Goal: Information Seeking & Learning: Understand process/instructions

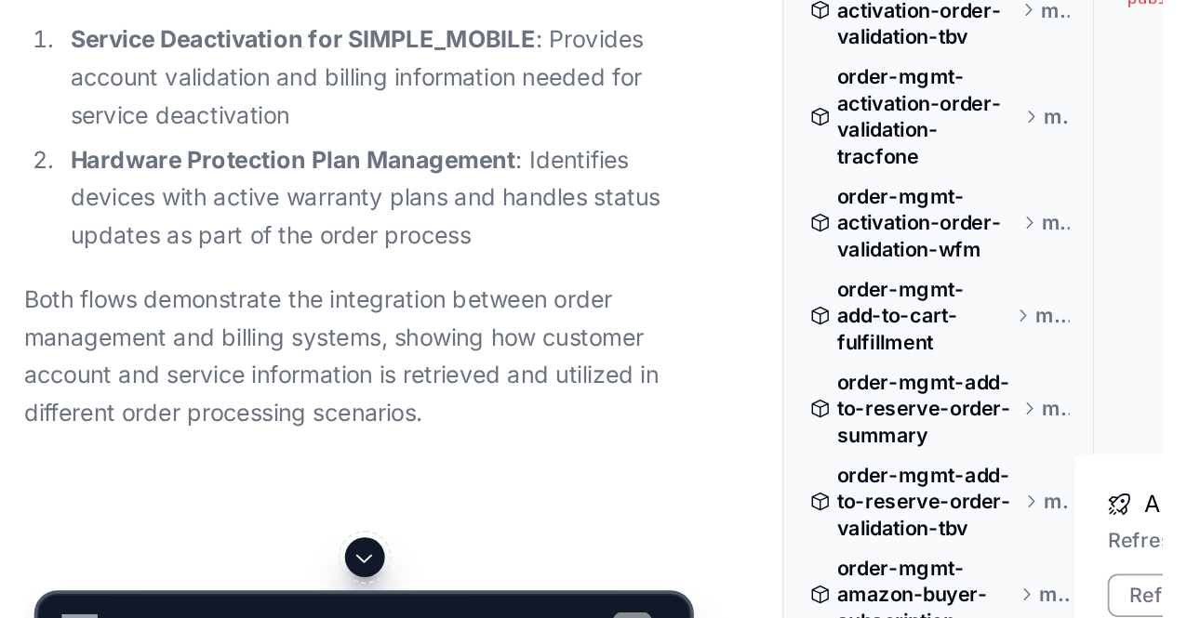
scroll to position [89302, 0]
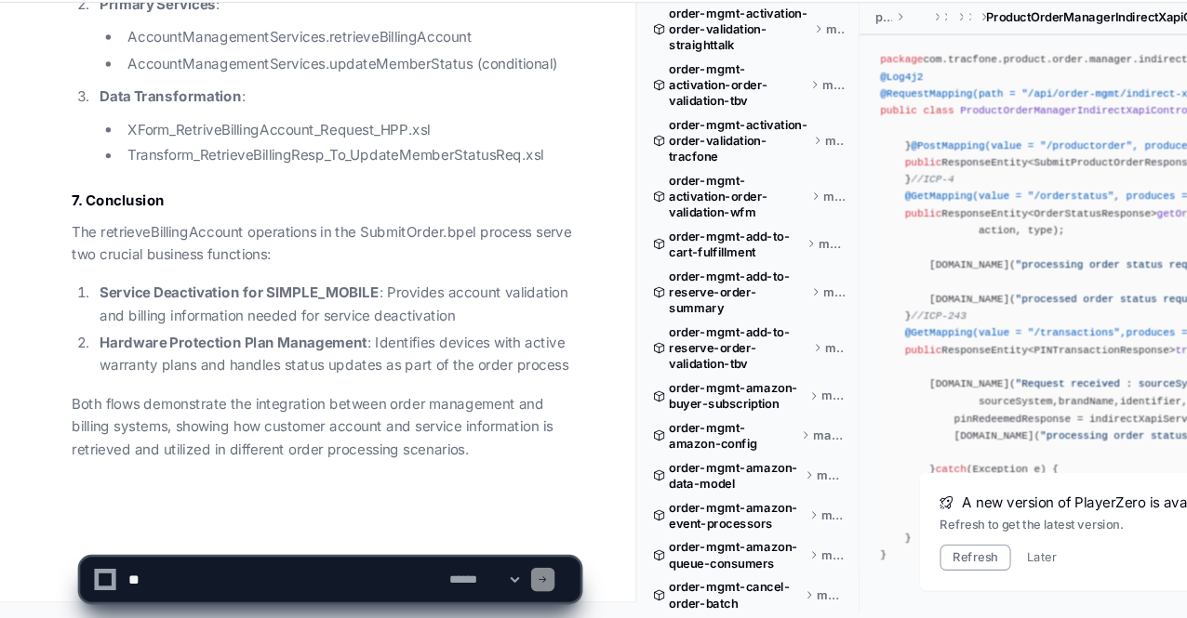
scroll to position [92313, 0]
click at [284, 576] on textarea at bounding box center [265, 582] width 298 height 41
paste textarea "**********"
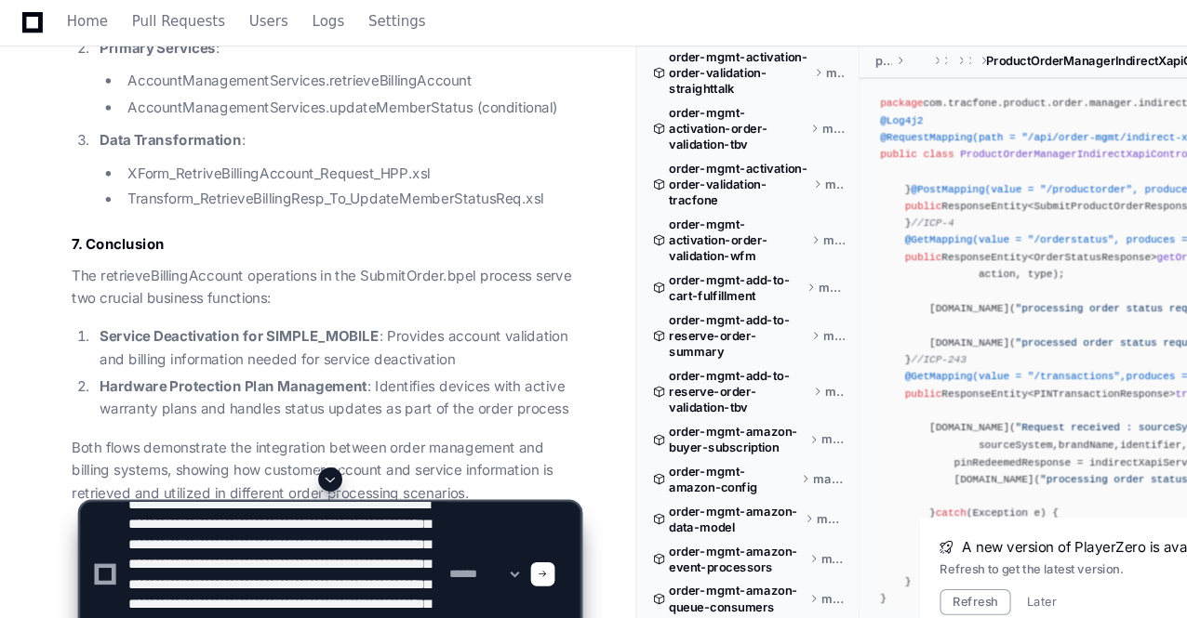
scroll to position [90345, 0]
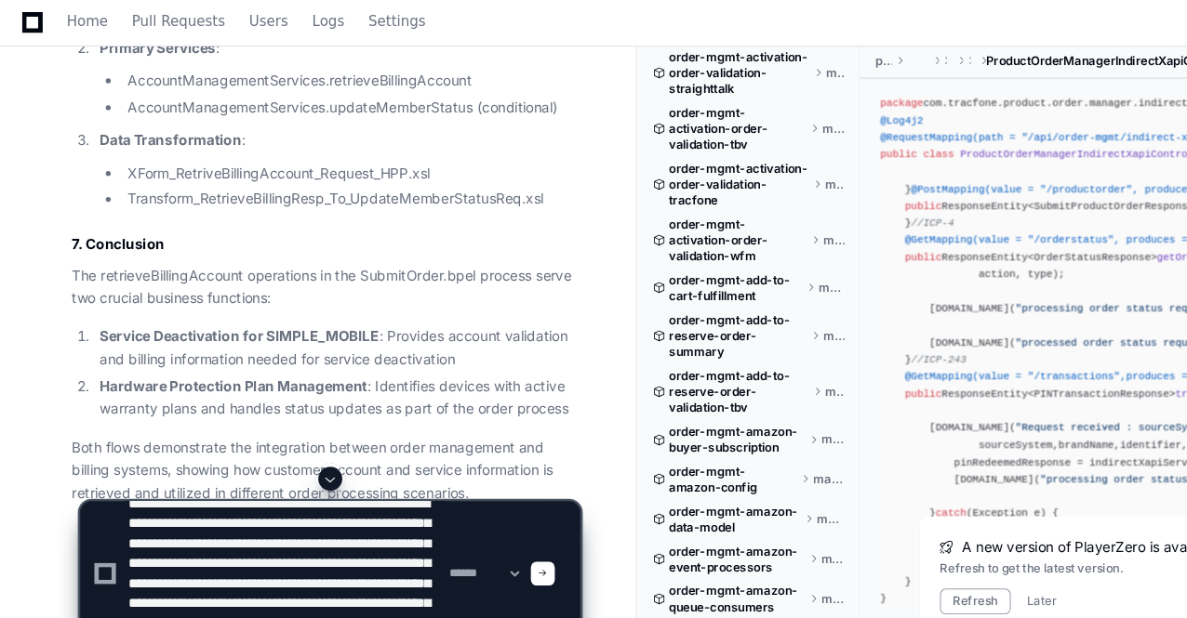
click at [288, 532] on textarea at bounding box center [265, 536] width 298 height 134
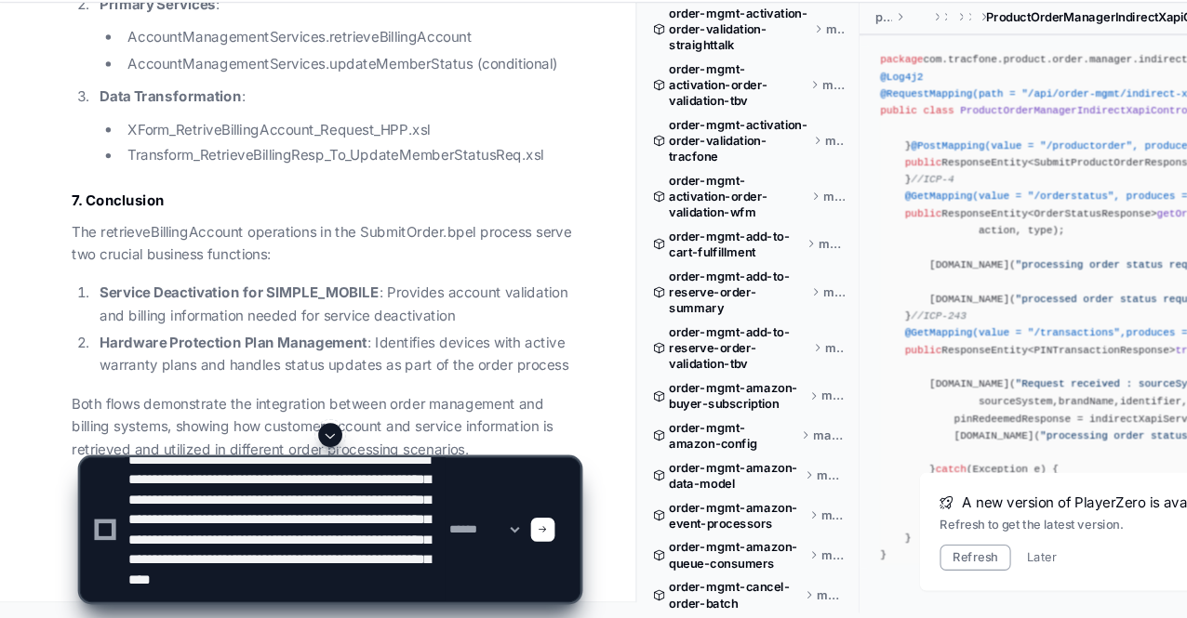
scroll to position [90358, 0]
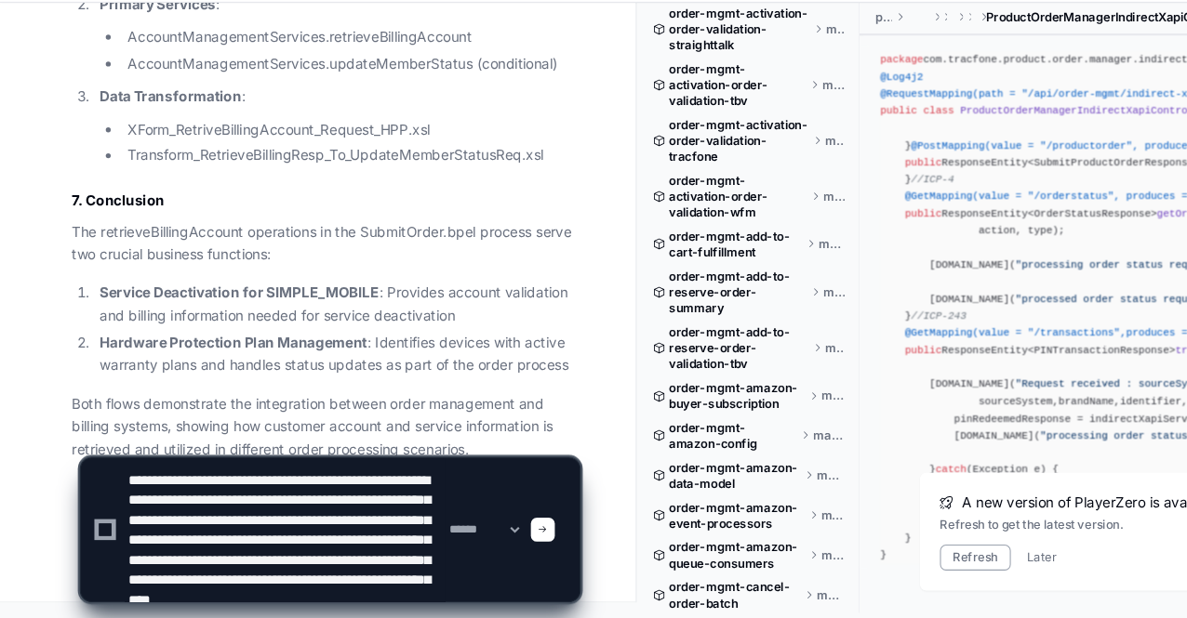
click at [248, 511] on textarea at bounding box center [265, 536] width 298 height 134
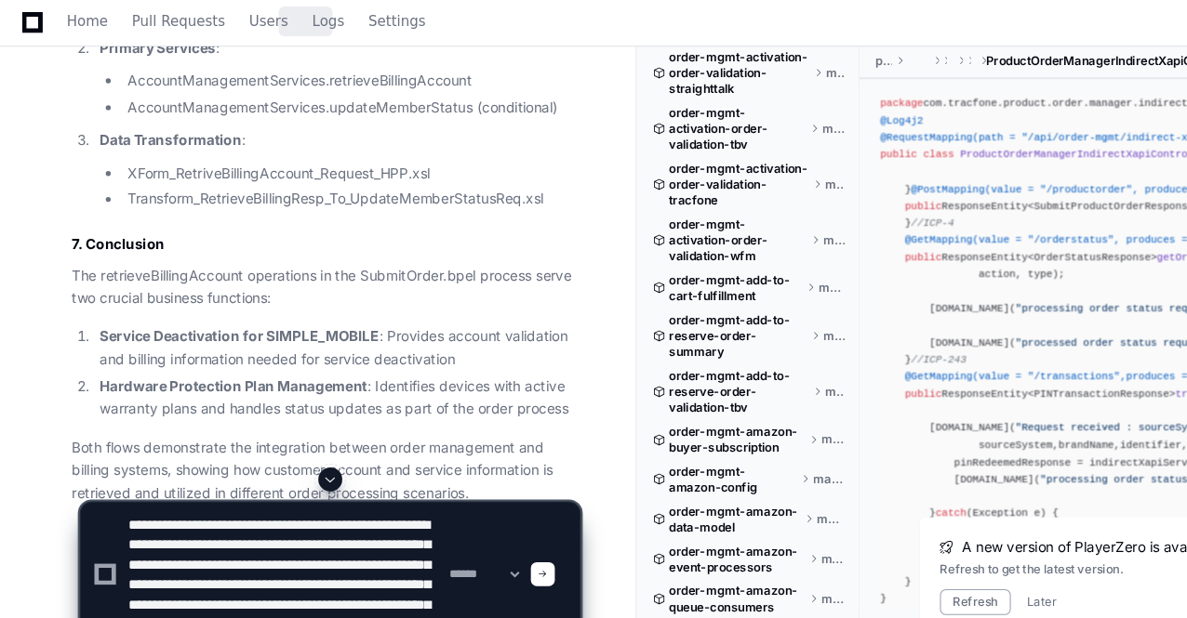
scroll to position [91606, 0]
click at [173, 511] on textarea at bounding box center [265, 536] width 298 height 134
click at [351, 535] on textarea at bounding box center [265, 536] width 298 height 134
click at [243, 509] on textarea at bounding box center [265, 536] width 298 height 134
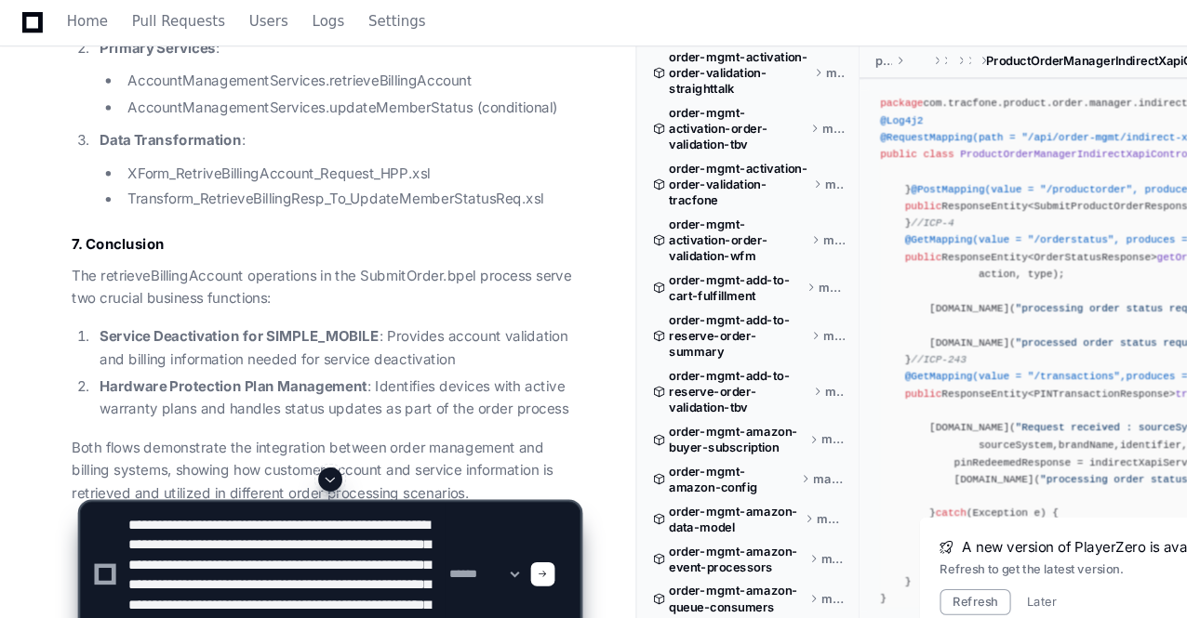
click at [243, 509] on textarea at bounding box center [265, 536] width 298 height 134
paste textarea "**********"
type textarea "**********"
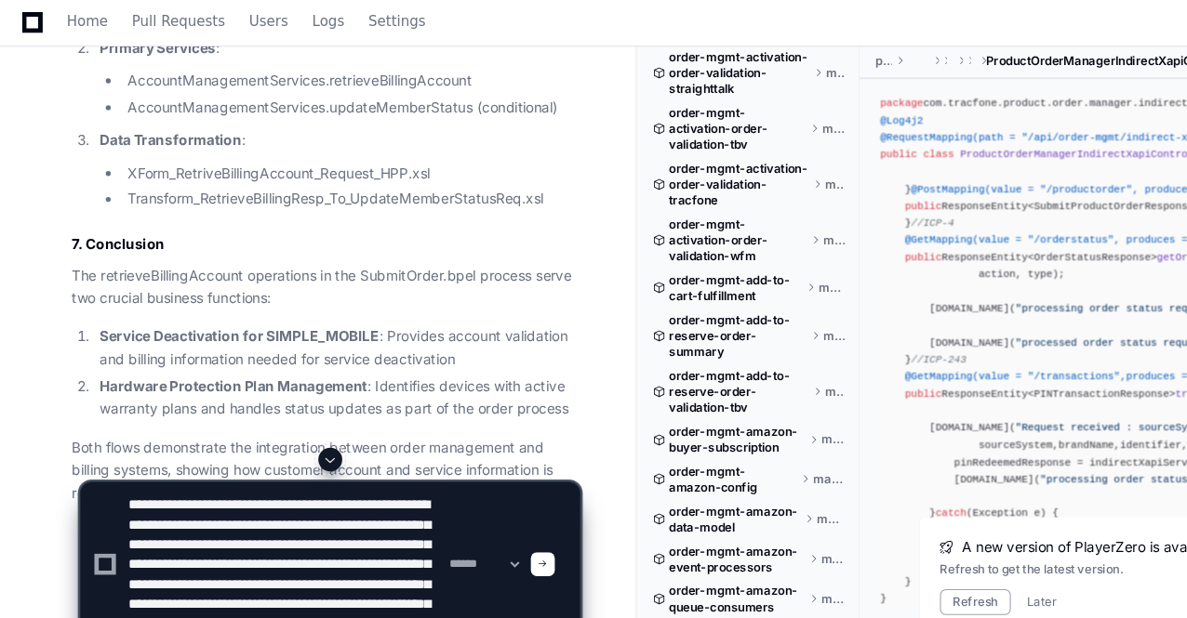
scroll to position [0, 0]
click at [277, 507] on textarea at bounding box center [265, 526] width 298 height 153
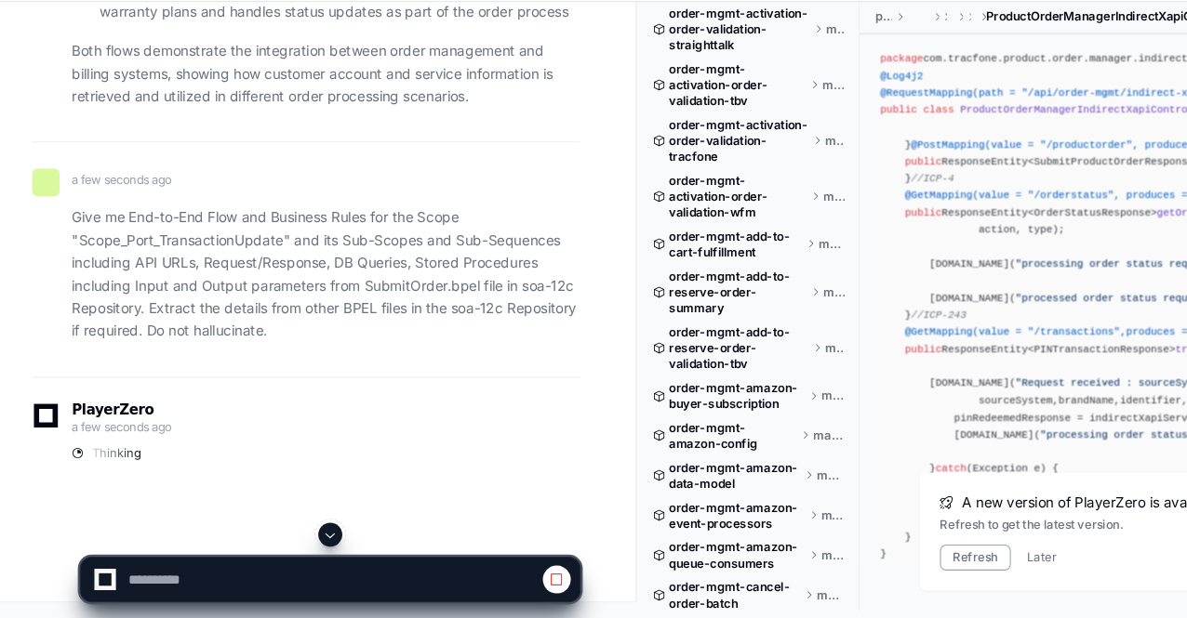
scroll to position [92557, 0]
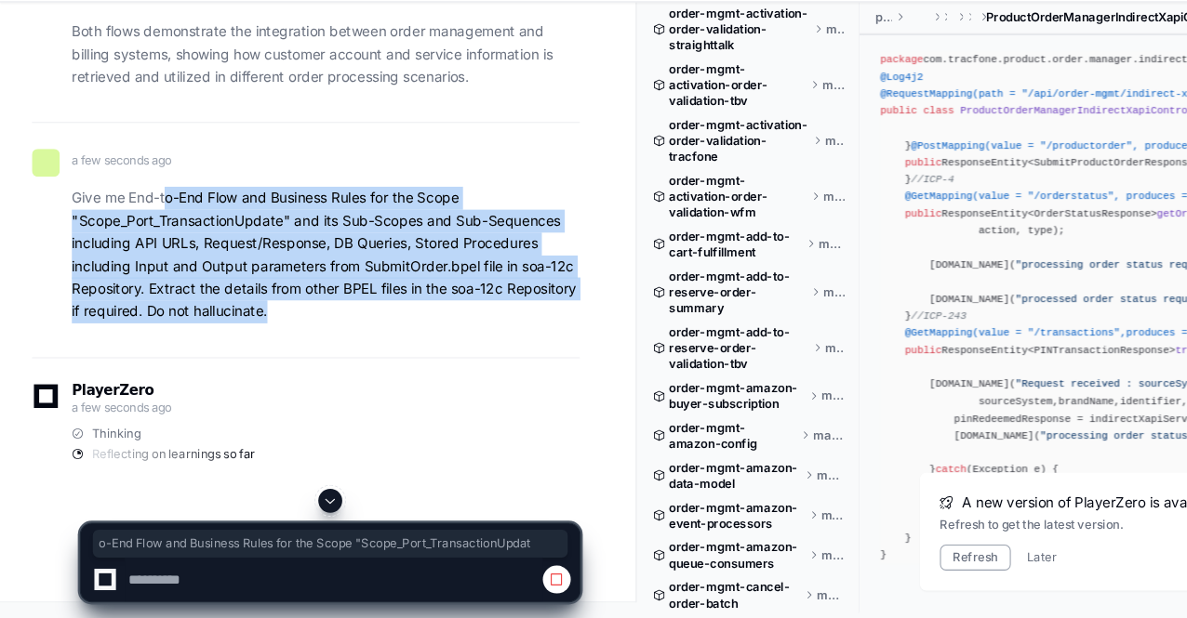
drag, startPoint x: 155, startPoint y: 249, endPoint x: 321, endPoint y: 356, distance: 197.1
click at [321, 343] on p "Give me End-to-End Flow and Business Rules for the Scope "Scope_Port_Transactio…" at bounding box center [303, 279] width 473 height 127
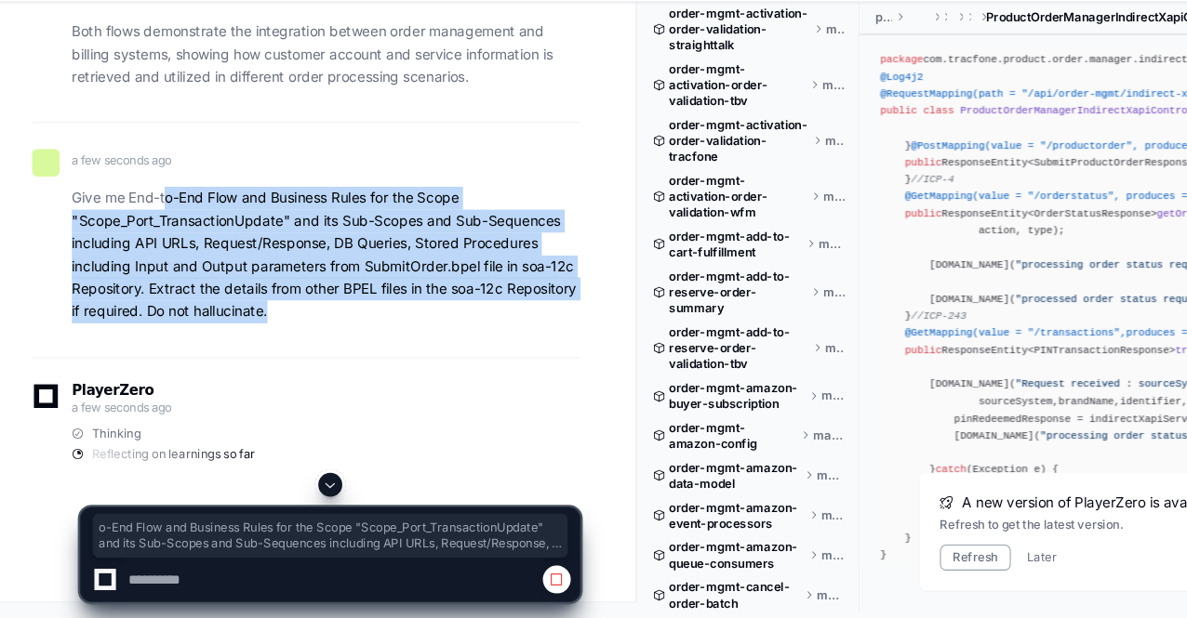
click at [321, 343] on p "Give me End-to-End Flow and Business Rules for the Scope "Scope_Port_Transactio…" at bounding box center [303, 279] width 473 height 127
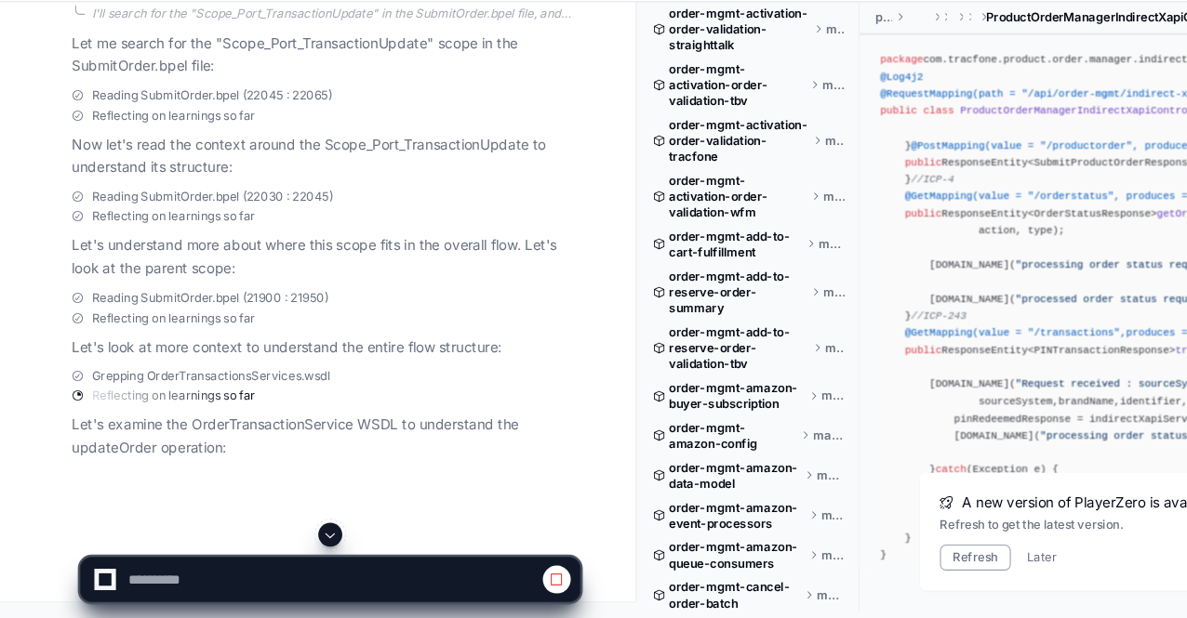
click at [307, 537] on span at bounding box center [307, 540] width 15 height 15
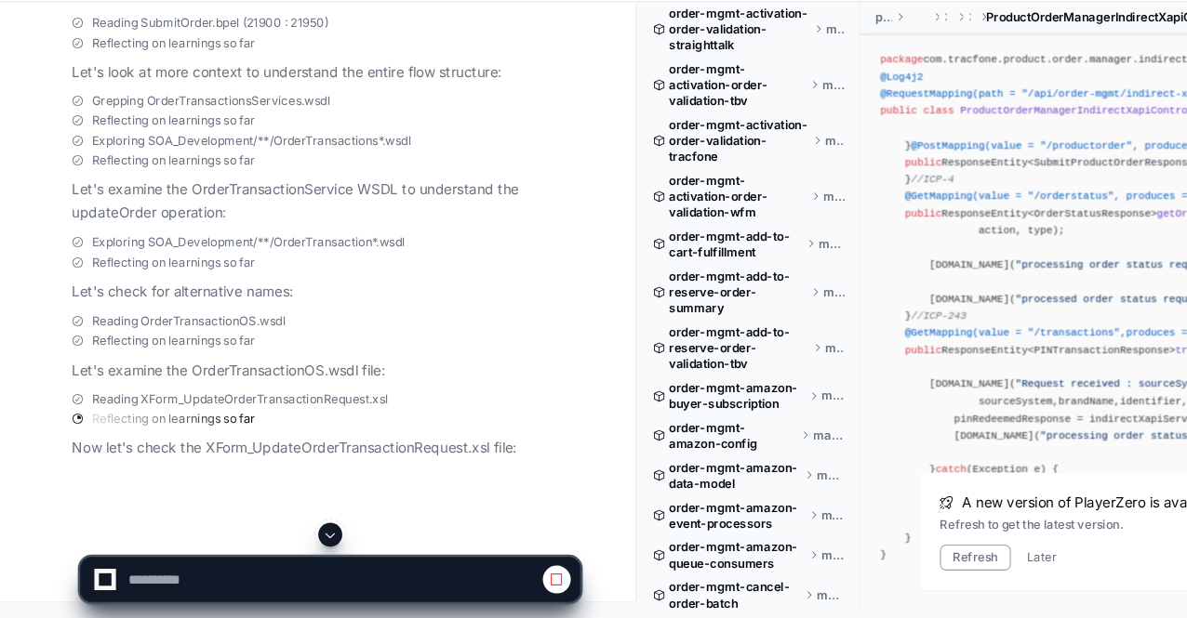
click at [299, 537] on button at bounding box center [308, 540] width 22 height 22
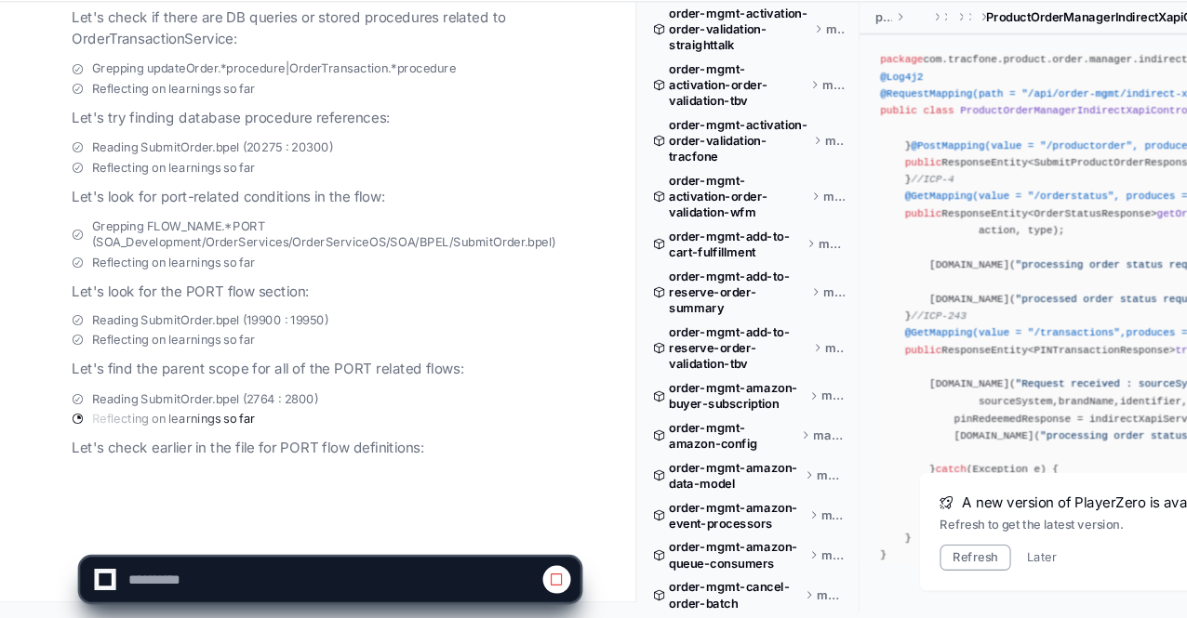
scroll to position [93865, 0]
click at [206, 442] on div "Reading SubmitOrder.bpel (2764 : 2800) Reflecting on learnings so far Let's che…" at bounding box center [303, 438] width 473 height 64
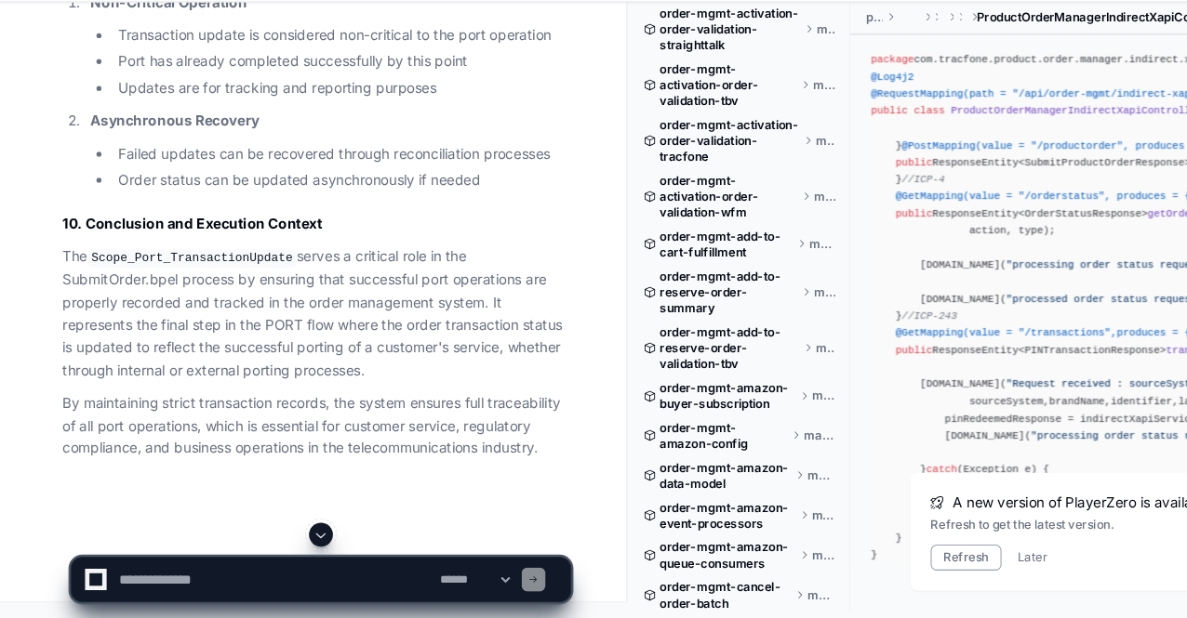
scroll to position [94918, 0]
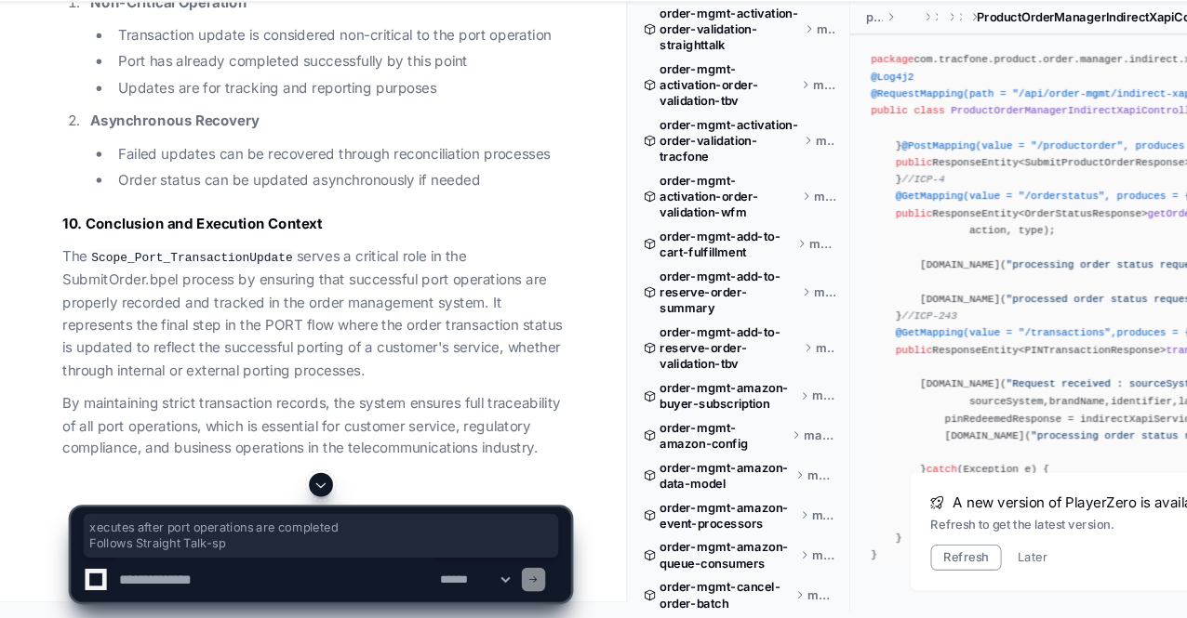
drag, startPoint x: 104, startPoint y: 224, endPoint x: 250, endPoint y: 259, distance: 150.0
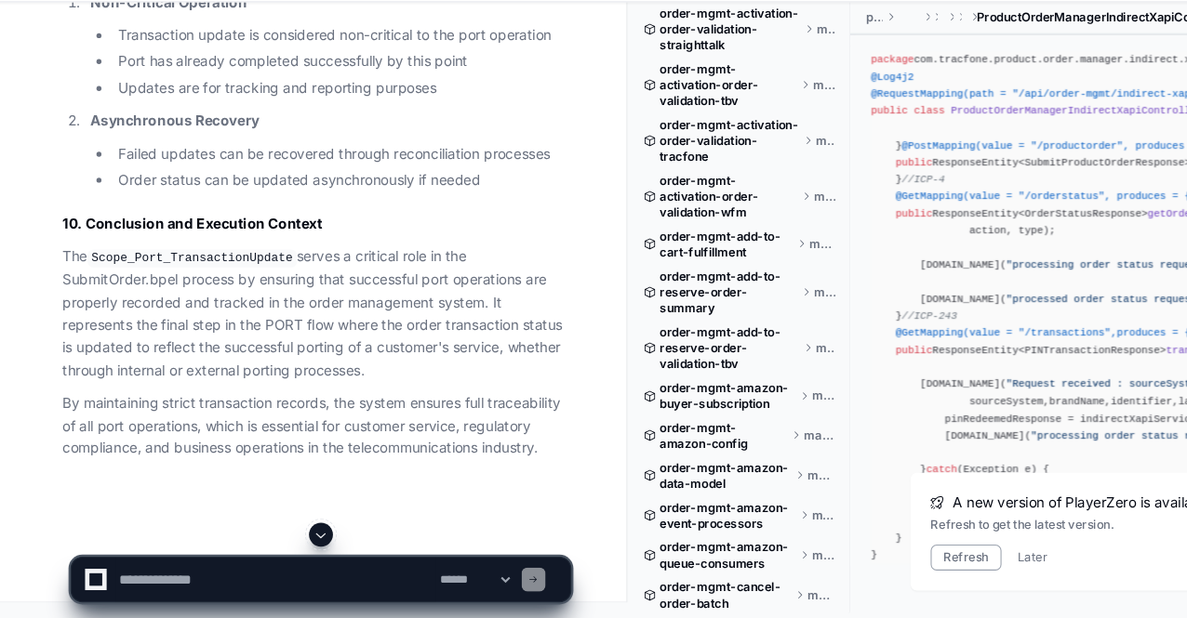
scroll to position [95439, 0]
drag, startPoint x: 124, startPoint y: 250, endPoint x: 325, endPoint y: 348, distance: 224.2
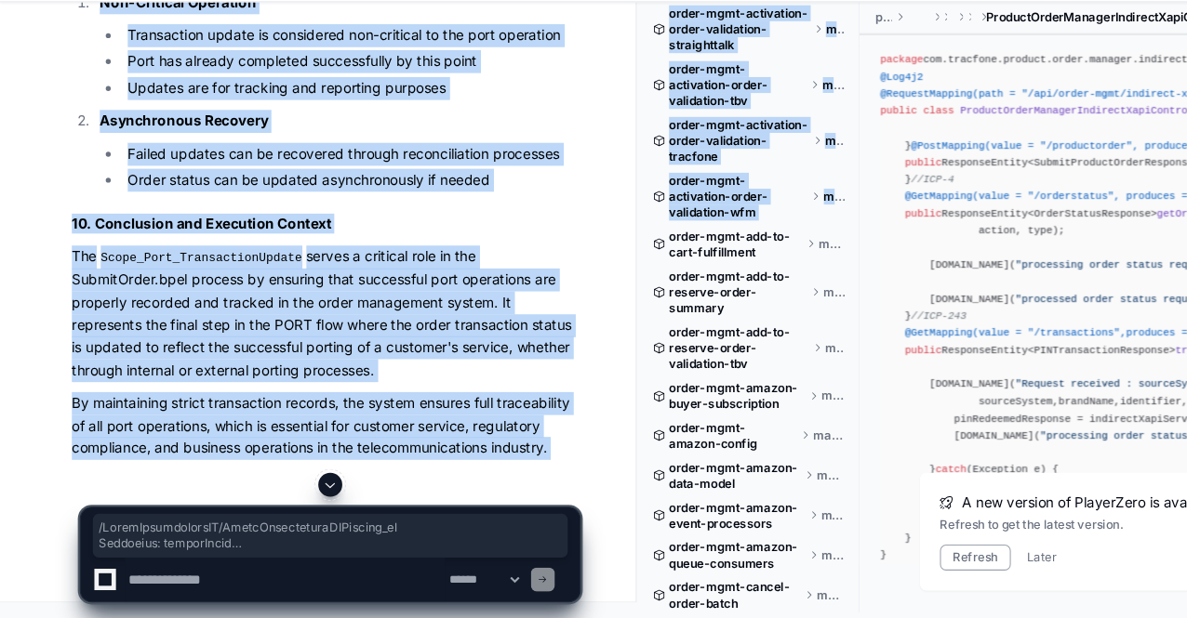
drag, startPoint x: 289, startPoint y: 284, endPoint x: 603, endPoint y: 266, distance: 313.9
copy div "/ OrderTransactionOS/OrderTransactionOSService_ep Operation: updateOrder Reques…"
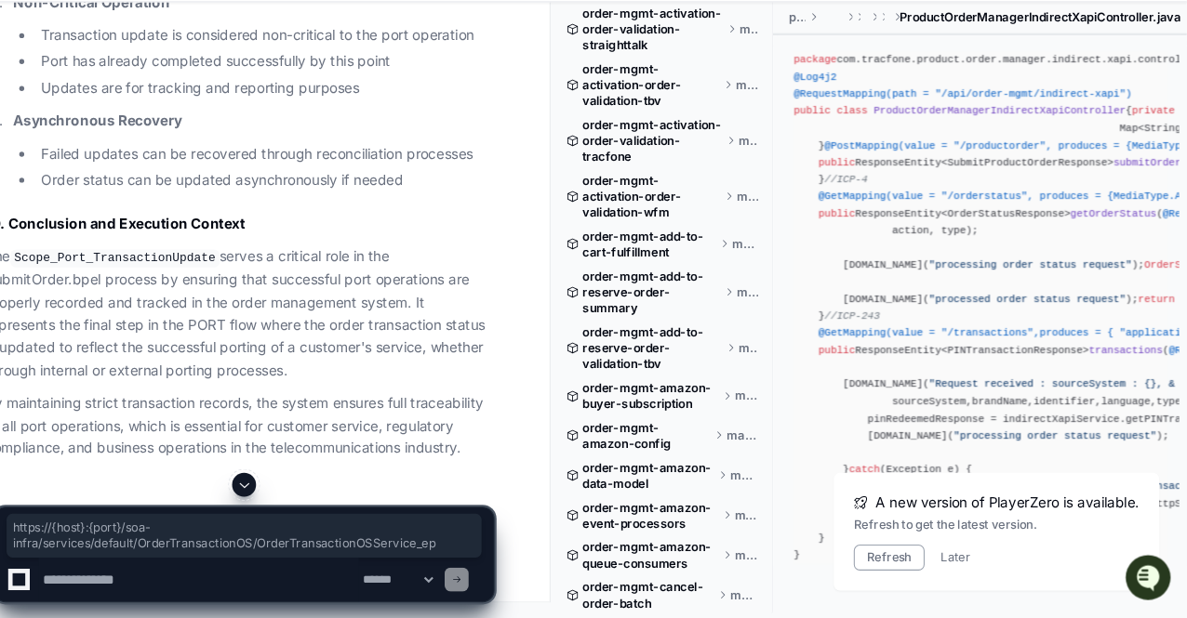
copy article "https: // {host}:{port} /soa-infra/ services /default/ OrderTransactionOS/Order…"
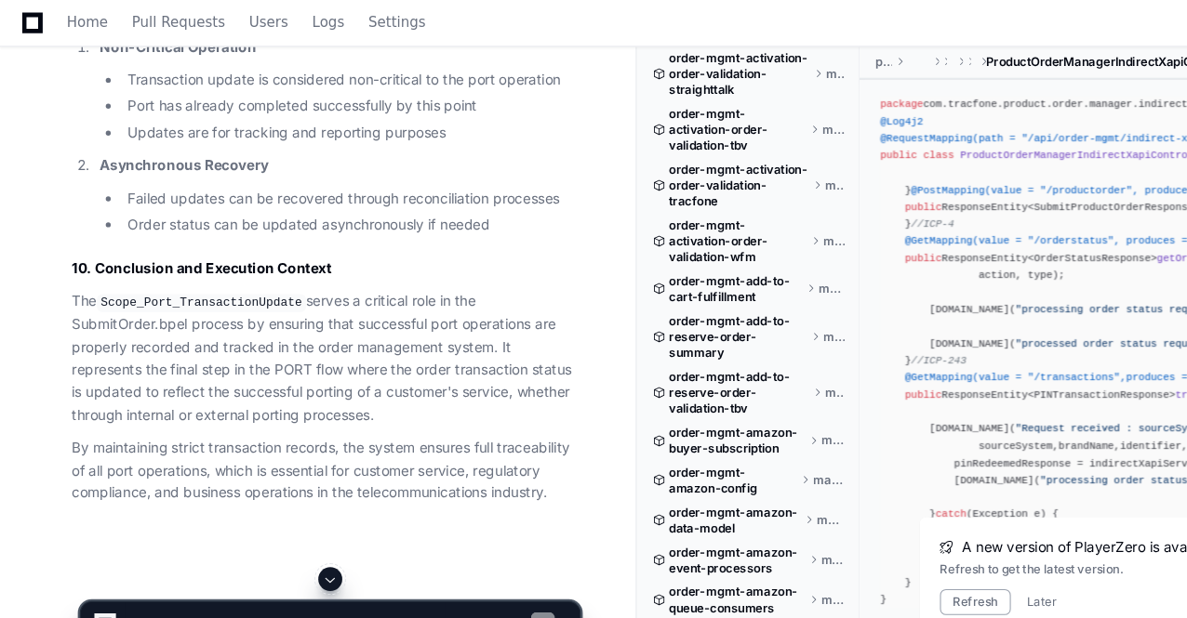
scroll to position [97151, 0]
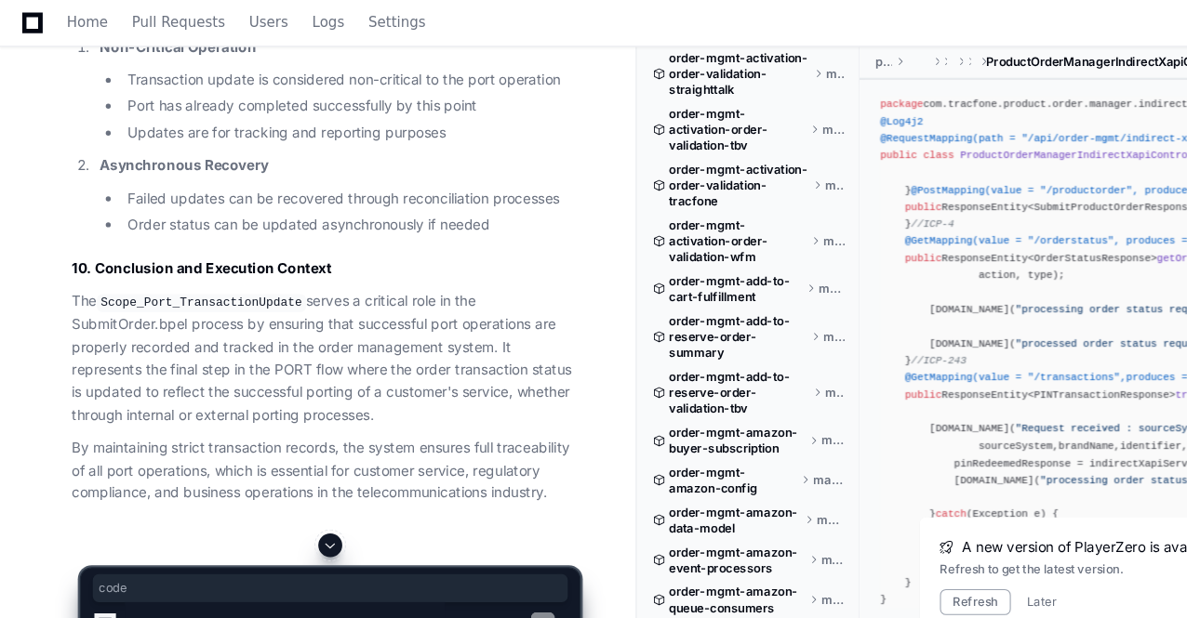
copy span "code"
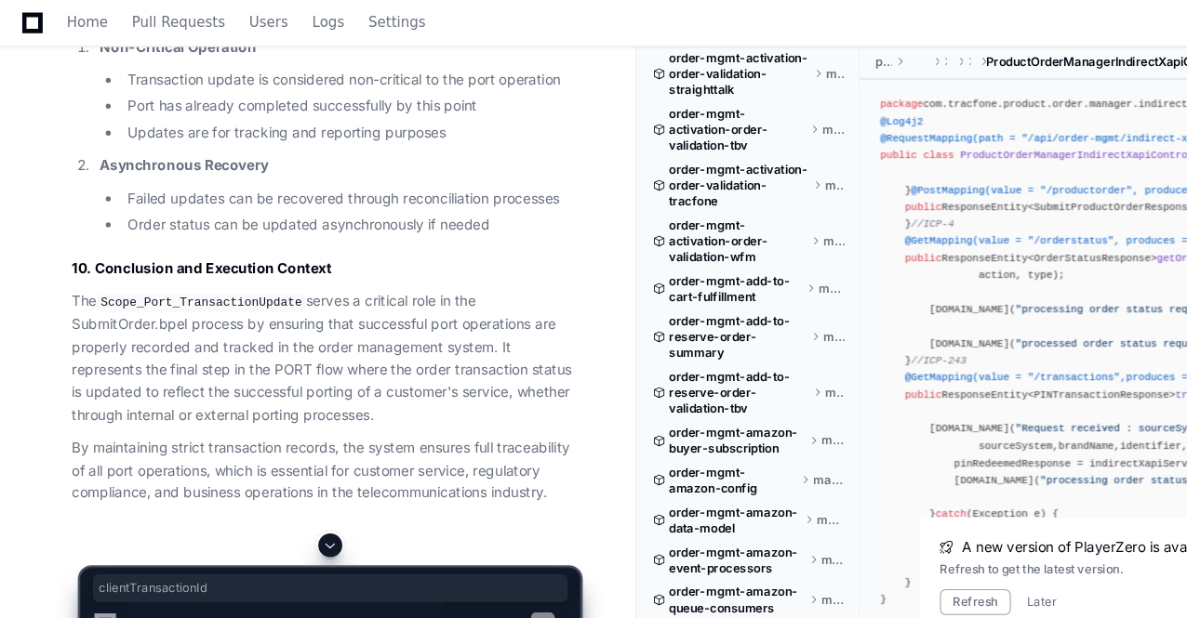
copy span "clientTransactionId"
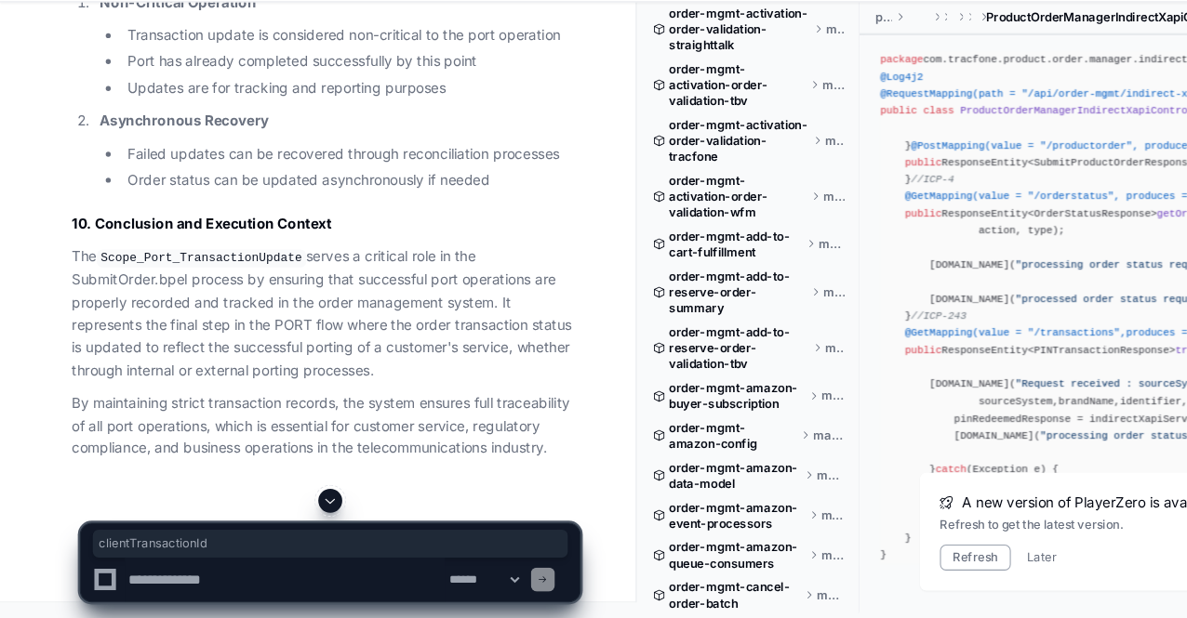
scroll to position [96932, 0]
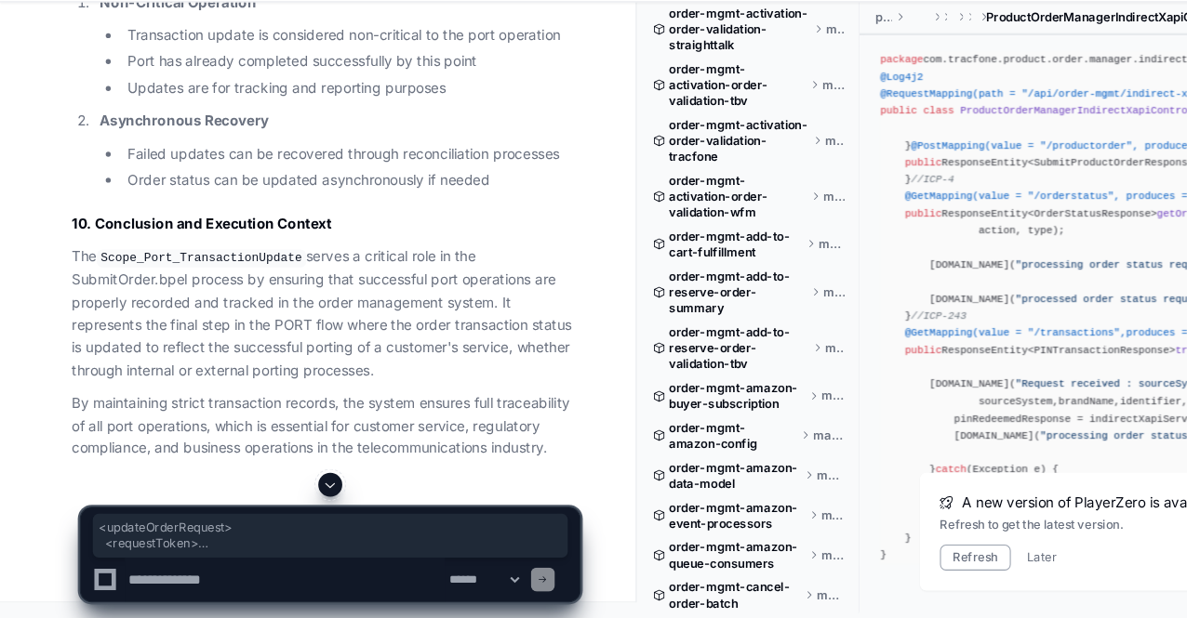
drag, startPoint x: 77, startPoint y: 76, endPoint x: 206, endPoint y: 474, distance: 418.2
copy div "< updateOrderRequest > < requestToken > < clientTransactionId > {Original Clien…"
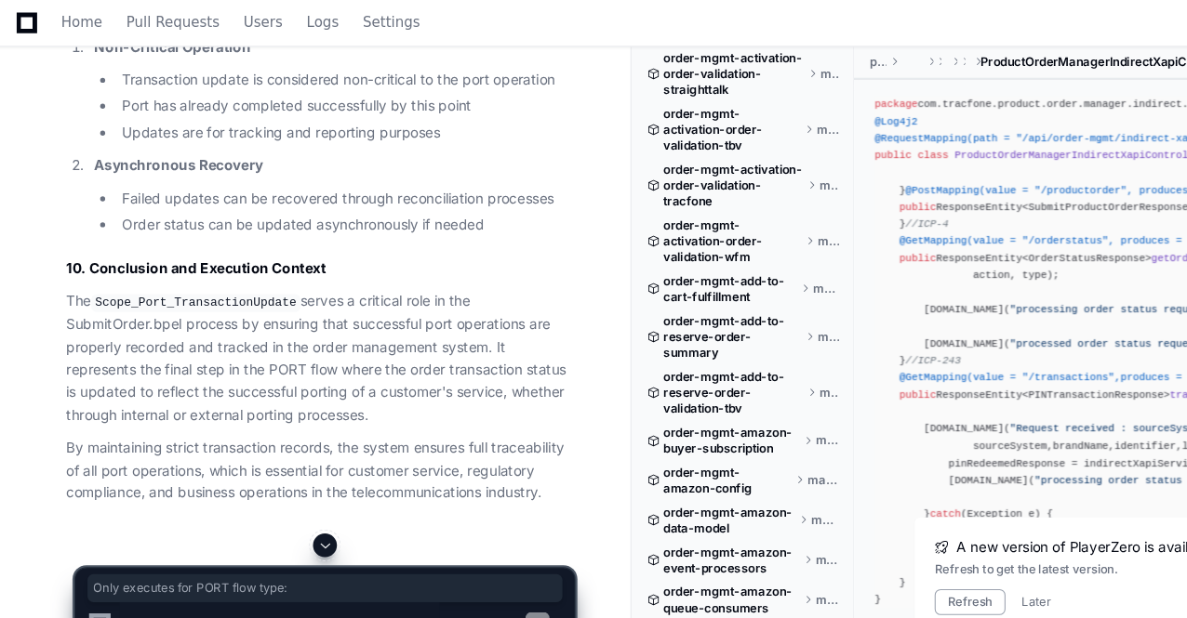
drag, startPoint x: 339, startPoint y: 128, endPoint x: 115, endPoint y: 127, distance: 224.1
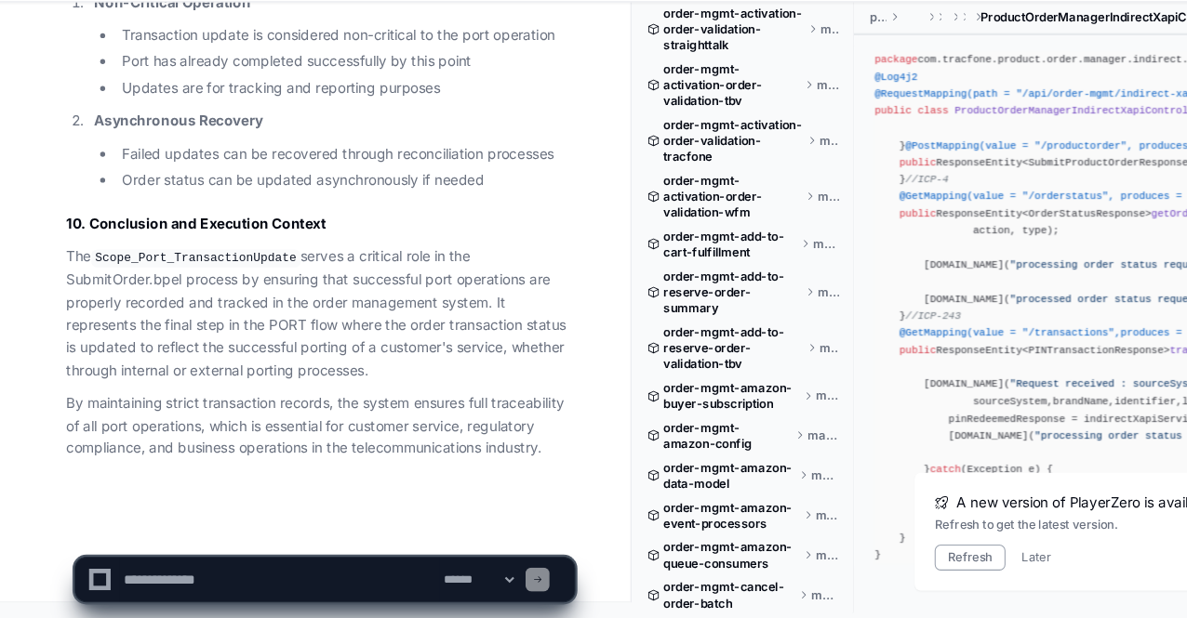
scroll to position [99579, 0]
drag, startPoint x: 337, startPoint y: 342, endPoint x: 387, endPoint y: 418, distance: 90.5
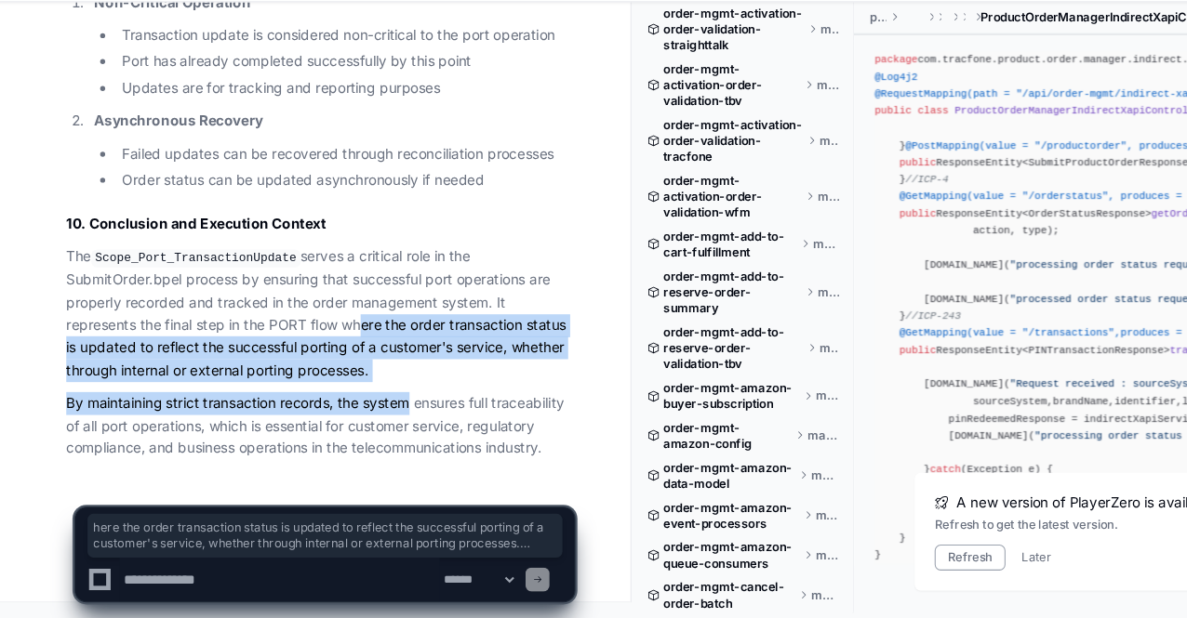
click at [387, 418] on p "By maintaining strict transaction records, the system ensures full traceability…" at bounding box center [303, 438] width 473 height 63
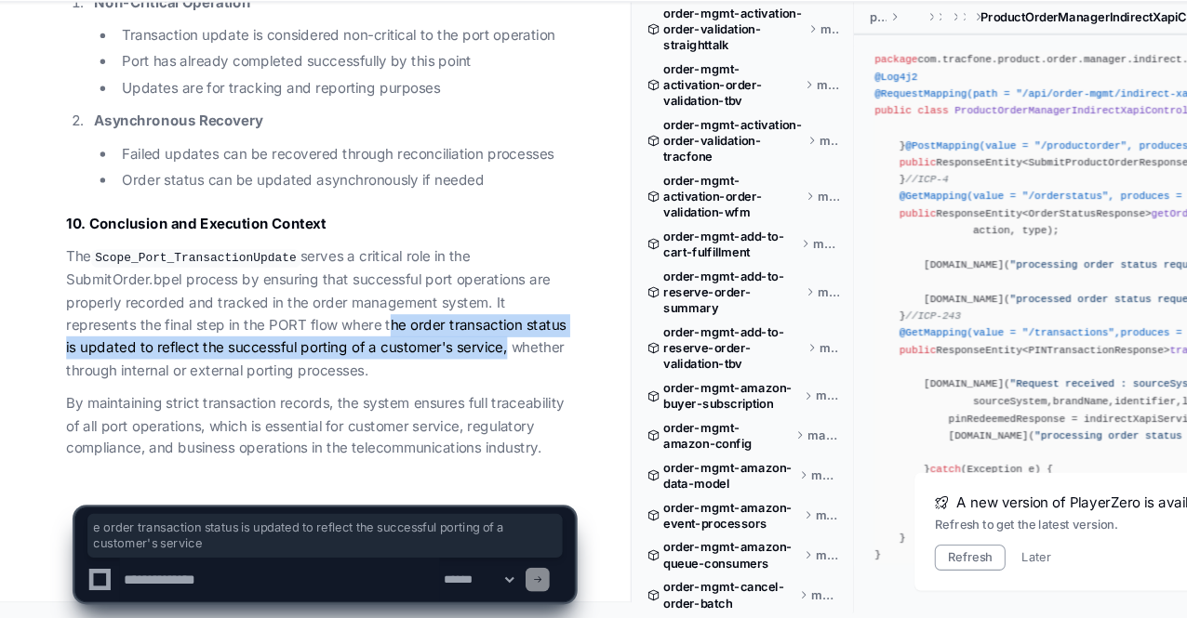
drag, startPoint x: 477, startPoint y: 372, endPoint x: 364, endPoint y: 346, distance: 116.4
click at [364, 346] on p "The Scope_Port_TransactionUpdate serves a critical role in the SubmitOrder.bpel…" at bounding box center [303, 334] width 473 height 127
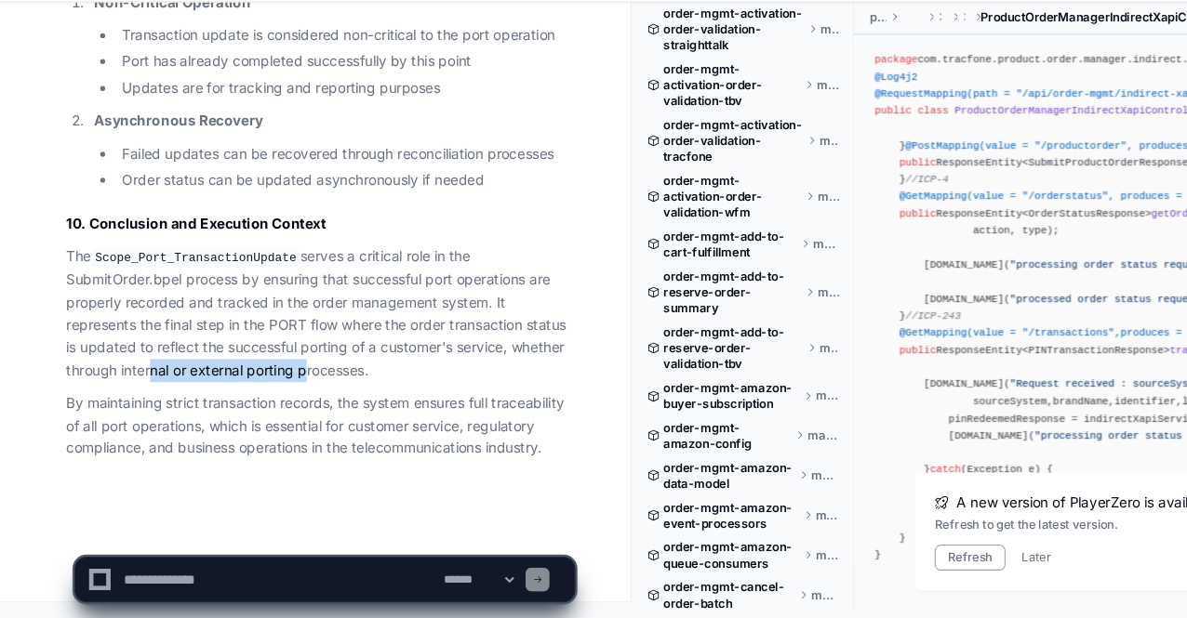
drag, startPoint x: 138, startPoint y: 387, endPoint x: 307, endPoint y: 391, distance: 169.3
click at [307, 391] on p "The Scope_Port_TransactionUpdate serves a critical role in the SubmitOrder.bpel…" at bounding box center [303, 334] width 473 height 127
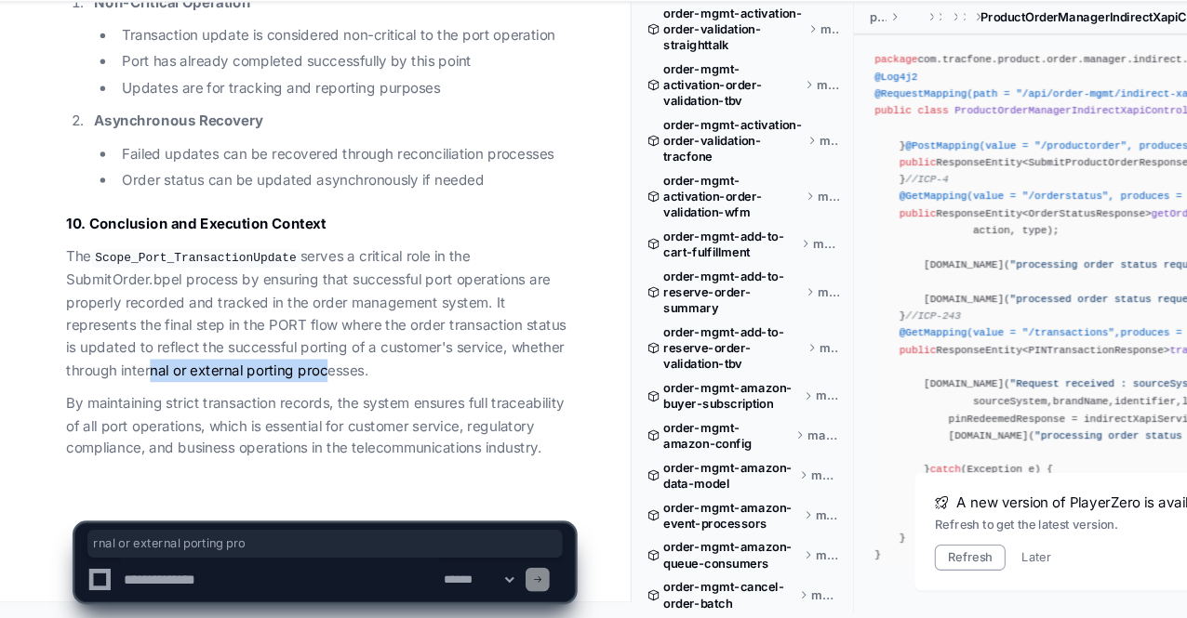
click at [307, 391] on p "The Scope_Port_TransactionUpdate serves a critical role in the SubmitOrder.bpel…" at bounding box center [303, 334] width 473 height 127
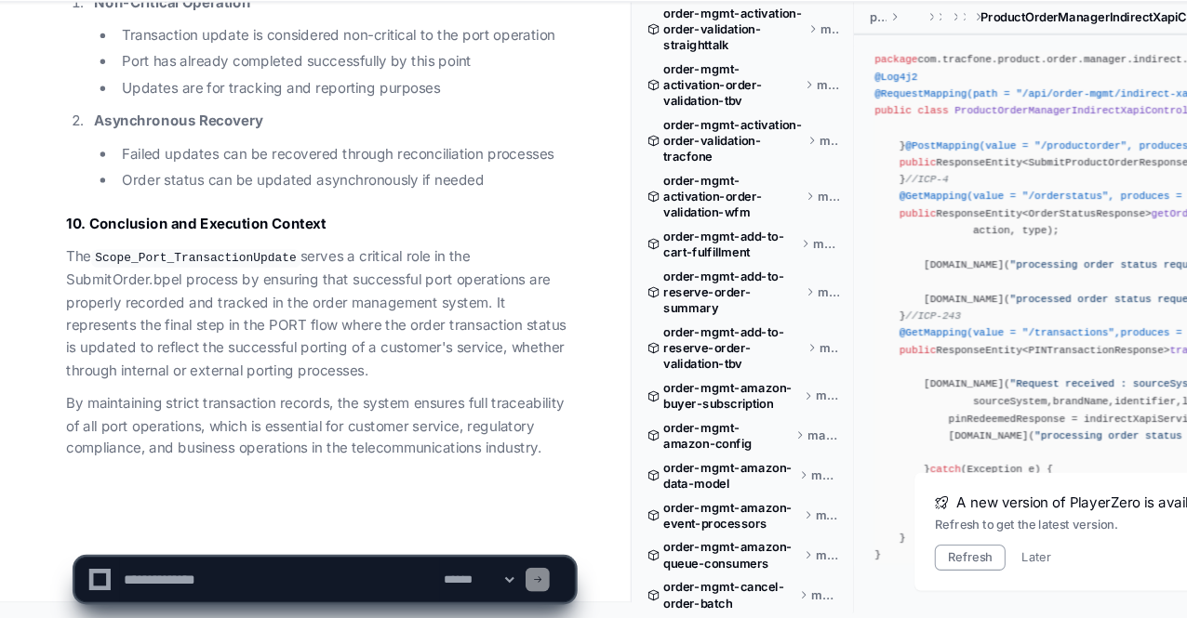
drag, startPoint x: 387, startPoint y: 388, endPoint x: 330, endPoint y: 330, distance: 80.9
click at [330, 330] on p "The Scope_Port_TransactionUpdate serves a critical role in the SubmitOrder.bpel…" at bounding box center [303, 334] width 473 height 127
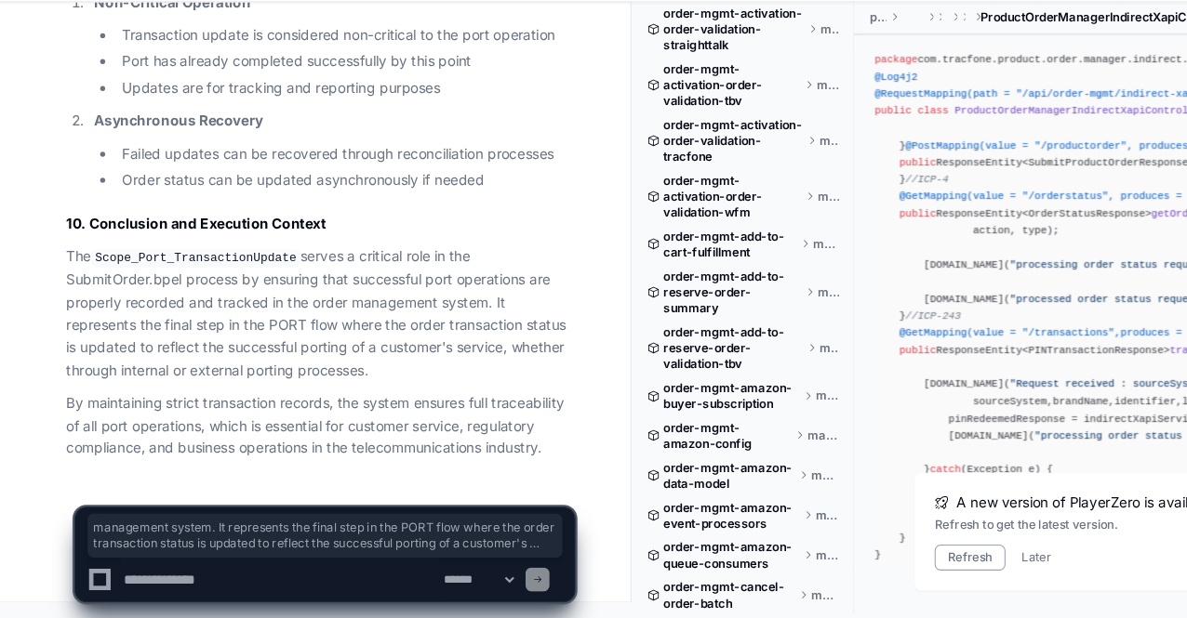
click at [330, 330] on p "The Scope_Port_TransactionUpdate serves a critical role in the SubmitOrder.bpel…" at bounding box center [303, 334] width 473 height 127
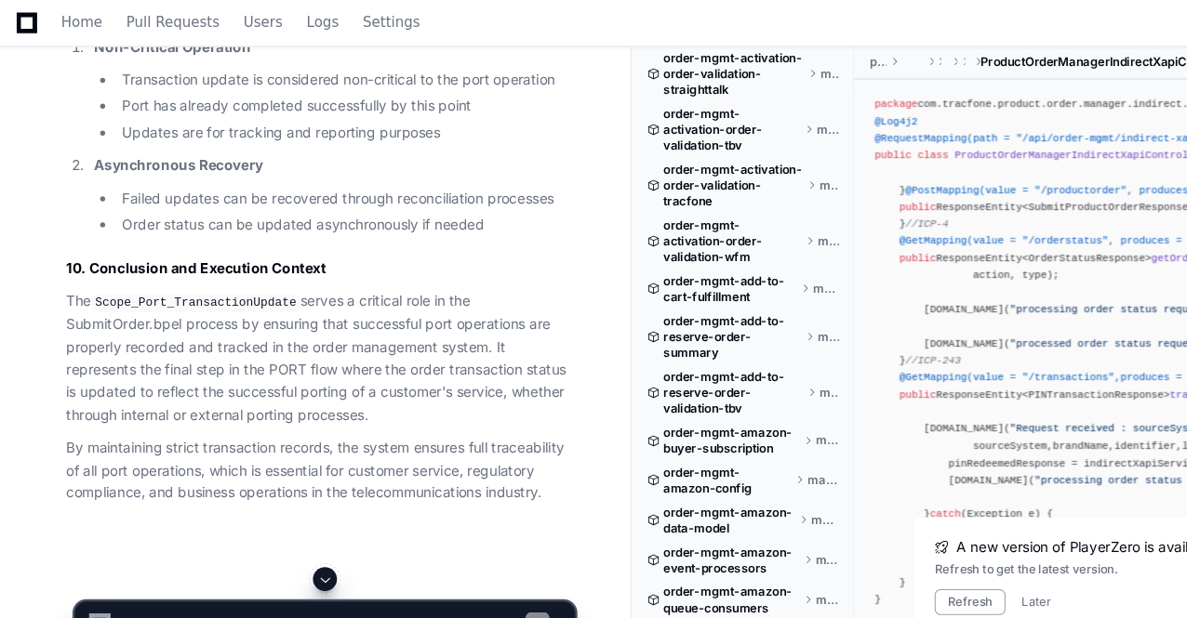
scroll to position [96643, 0]
drag, startPoint x: 225, startPoint y: 245, endPoint x: 328, endPoint y: 247, distance: 103.3
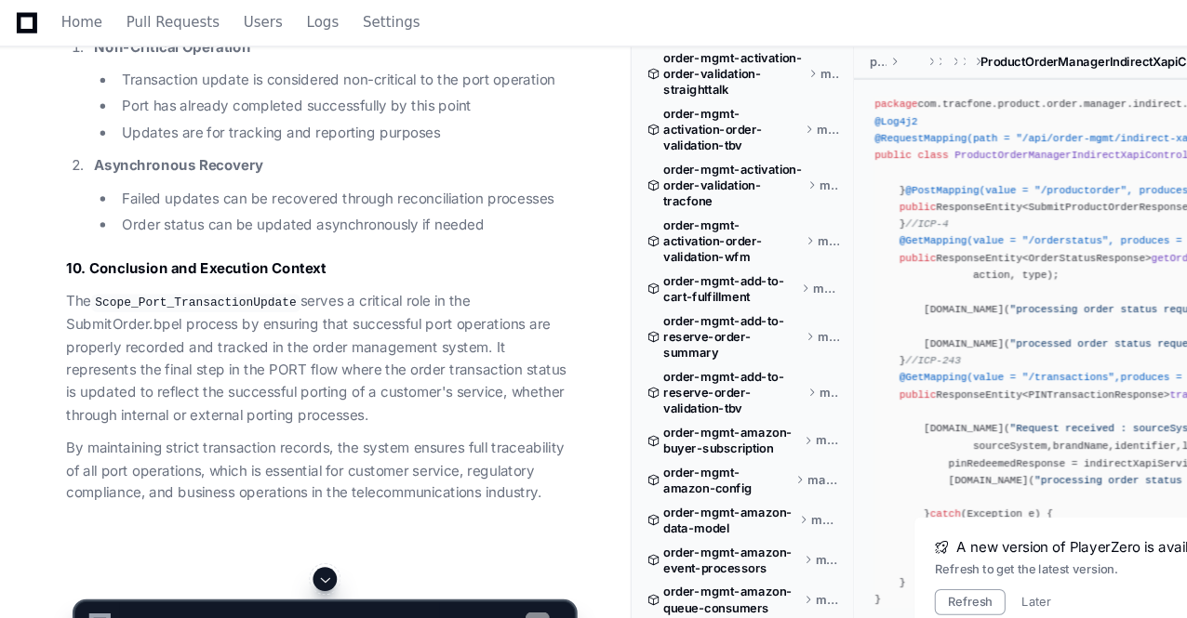
scroll to position [95794, 0]
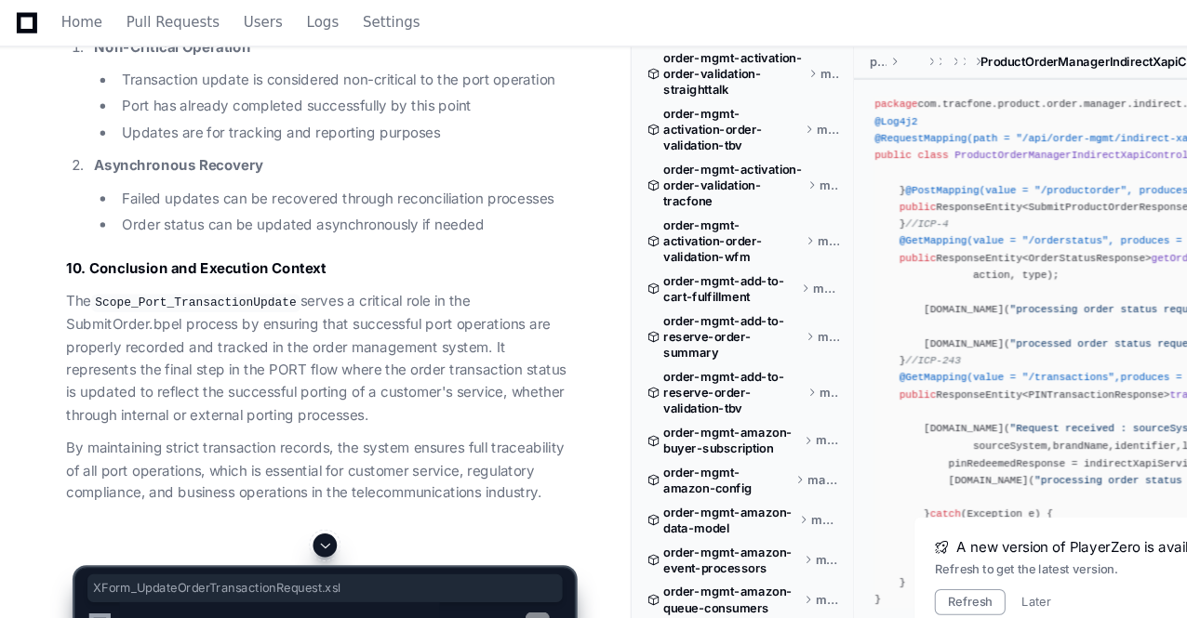
drag, startPoint x: 335, startPoint y: 404, endPoint x: 93, endPoint y: 404, distance: 241.8
copy code "XForm_UpdateOrderTransactionRequest.xsl"
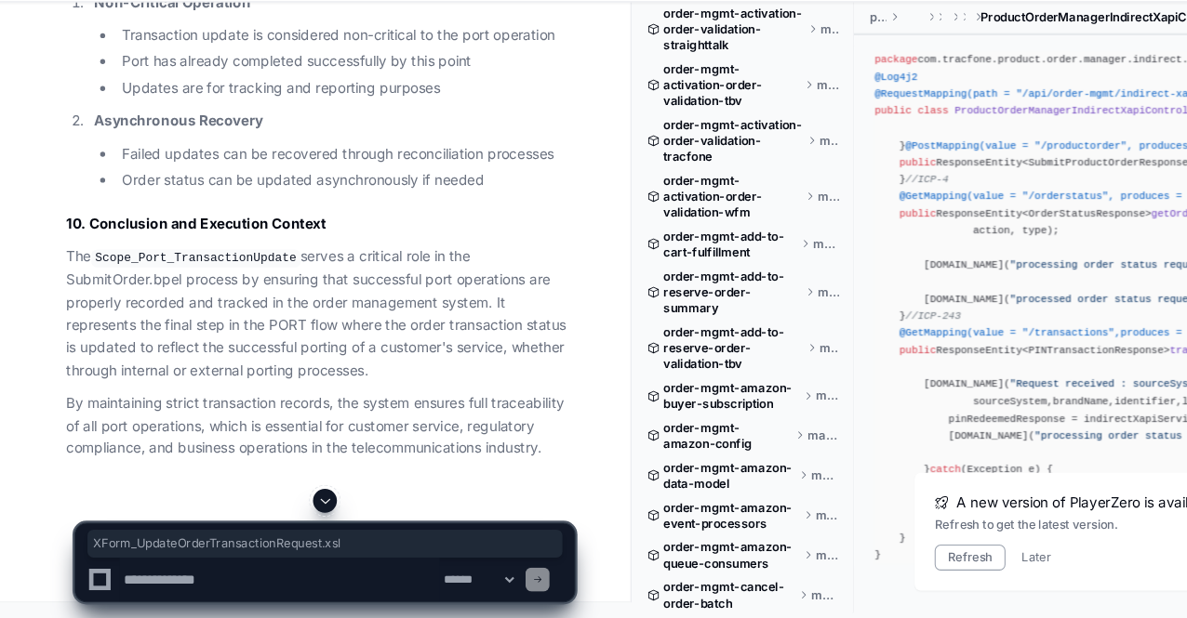
scroll to position [96088, 0]
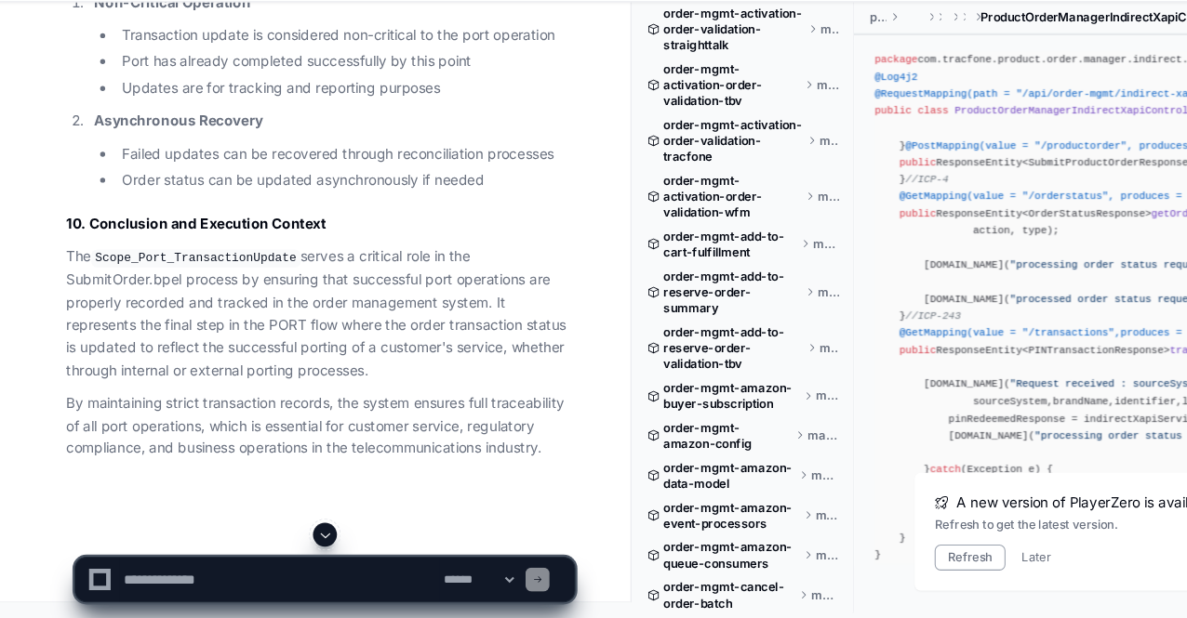
drag, startPoint x: 132, startPoint y: 199, endPoint x: 499, endPoint y: 287, distance: 377.8
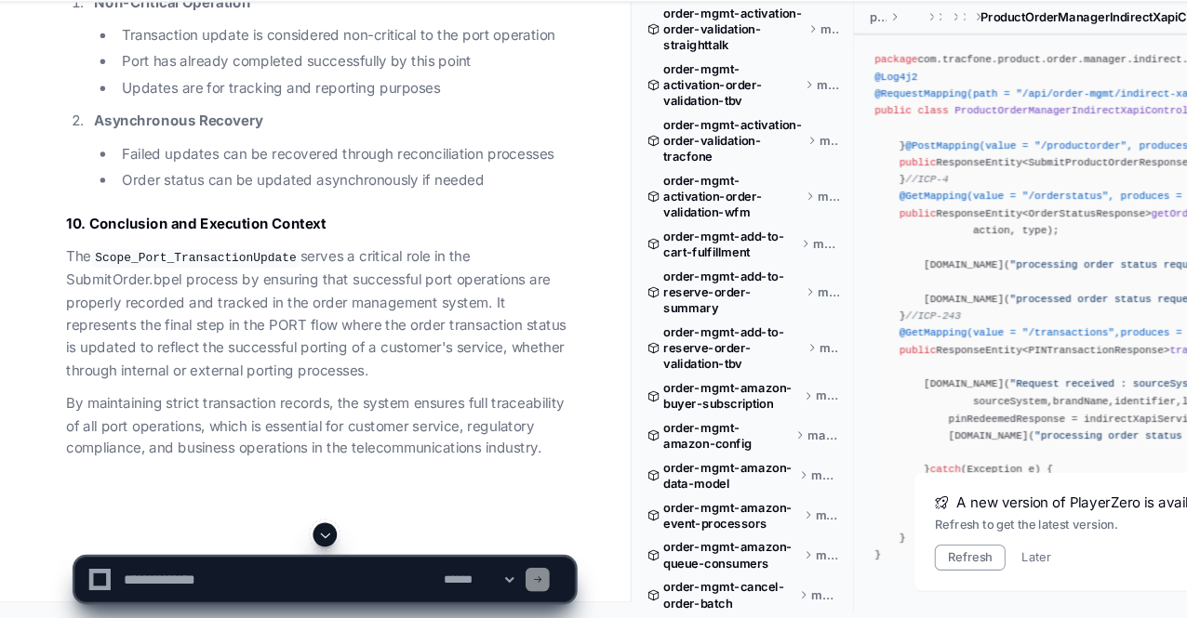
scroll to position [97631, 0]
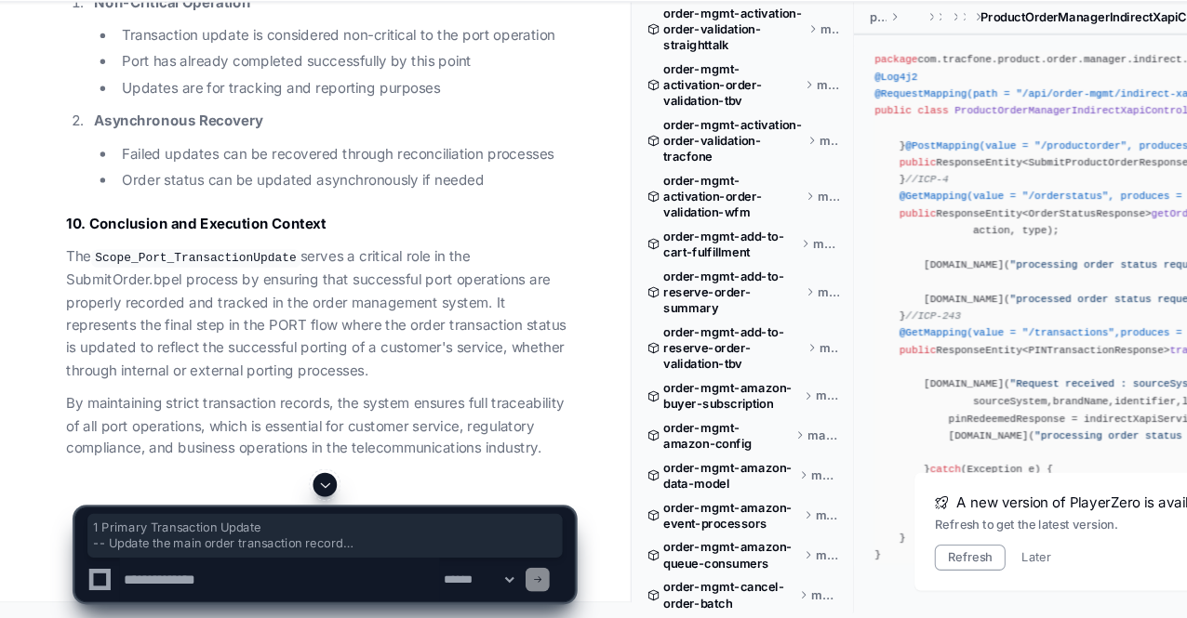
drag, startPoint x: 75, startPoint y: 121, endPoint x: 273, endPoint y: 273, distance: 250.0
drag, startPoint x: 273, startPoint y: 273, endPoint x: 67, endPoint y: 112, distance: 262.3
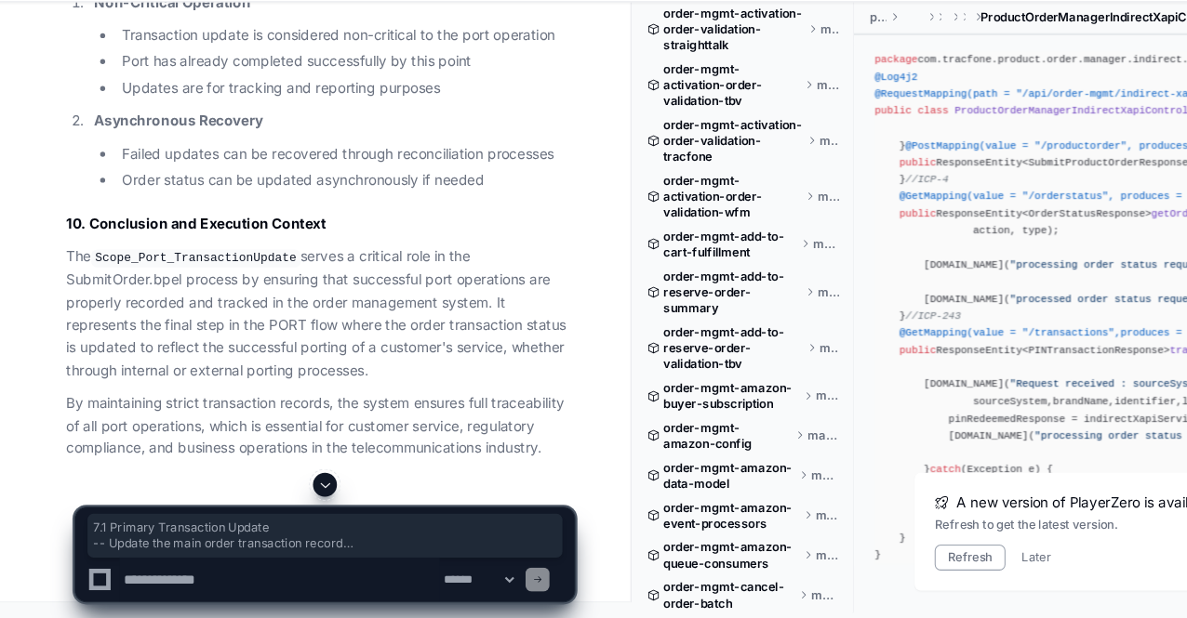
drag, startPoint x: 67, startPoint y: 112, endPoint x: 265, endPoint y: 273, distance: 255.8
drag, startPoint x: 246, startPoint y: 257, endPoint x: 61, endPoint y: 109, distance: 236.9
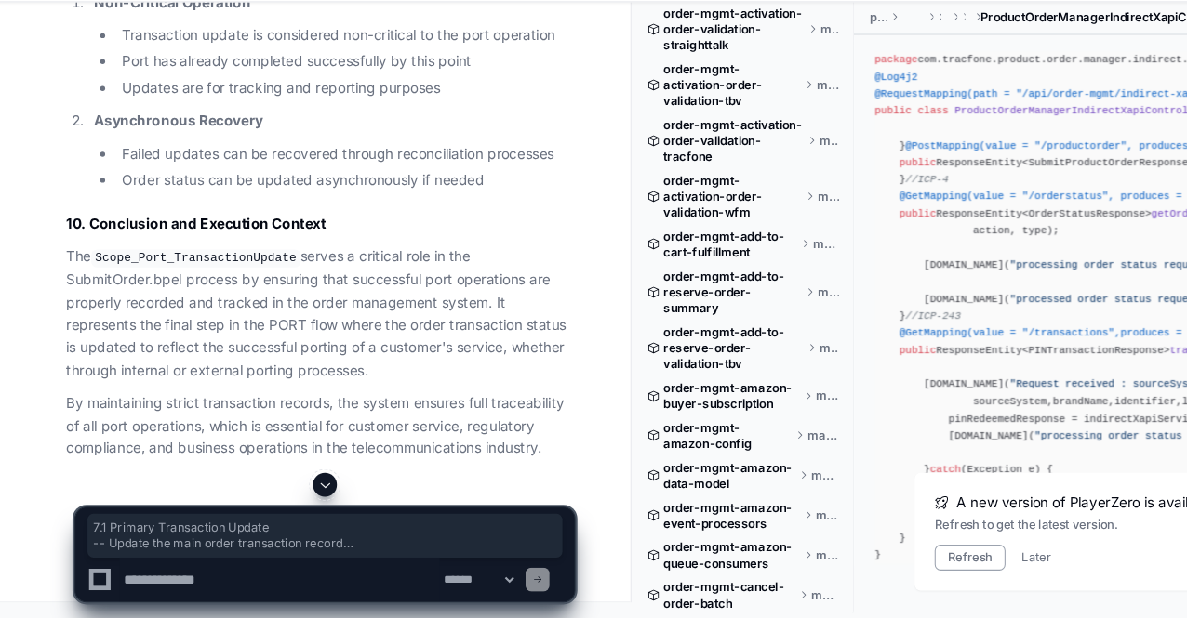
drag, startPoint x: 61, startPoint y: 109, endPoint x: 233, endPoint y: 250, distance: 222.6
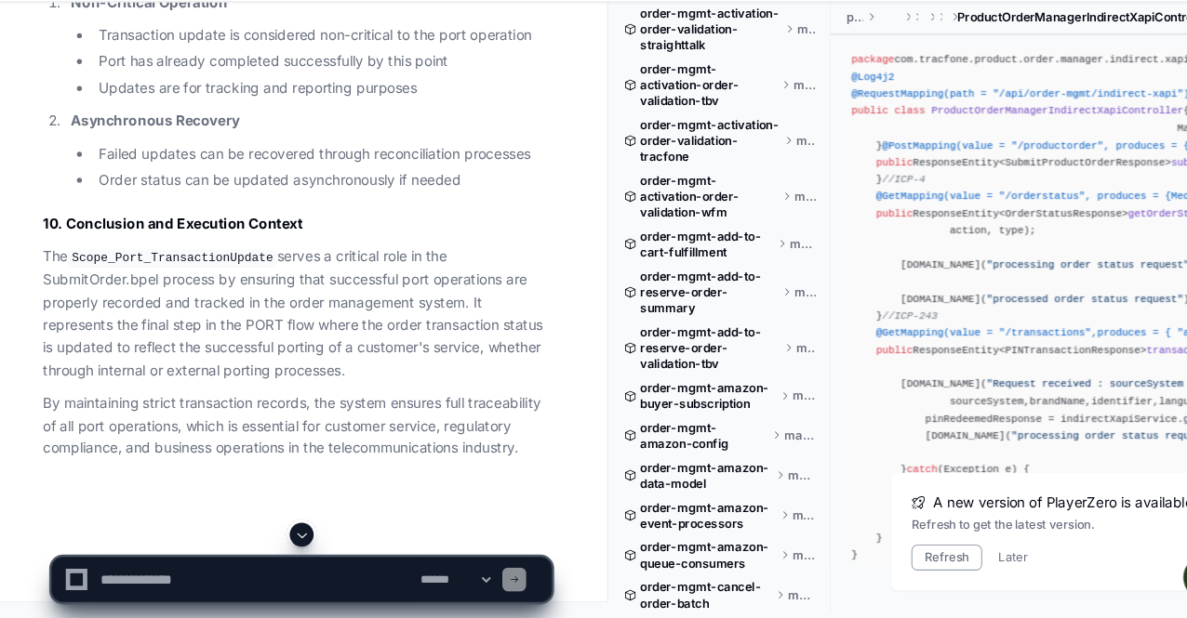
scroll to position [94485, 0]
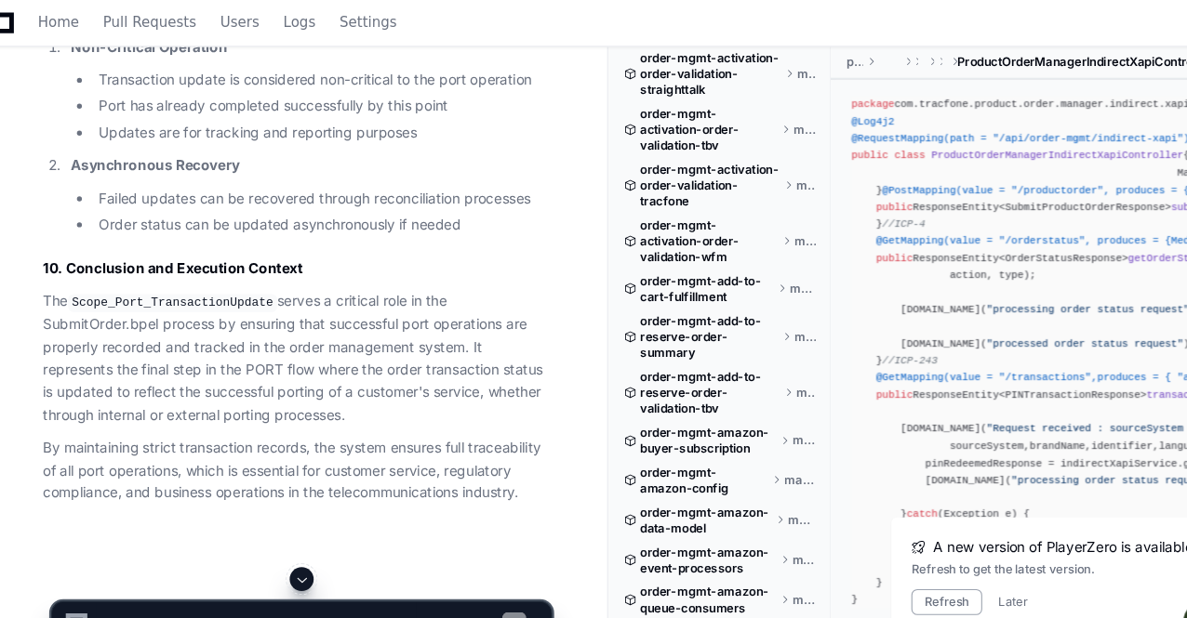
scroll to position [94587, 0]
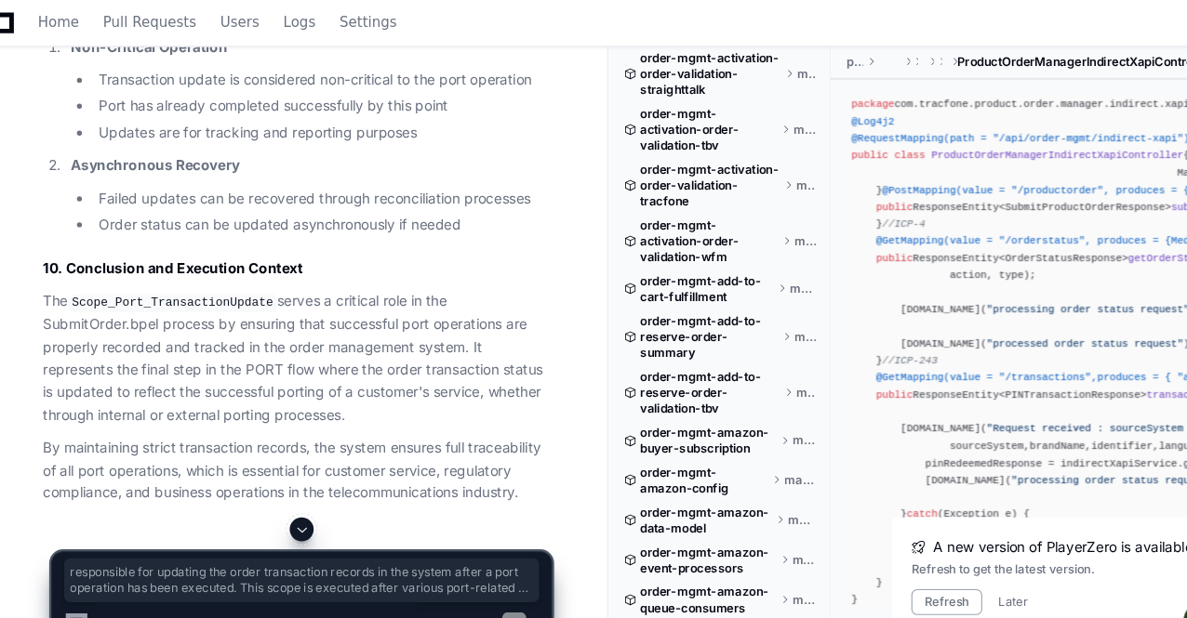
drag, startPoint x: 328, startPoint y: 225, endPoint x: 447, endPoint y: 292, distance: 136.6
copy p "responsible for updating the order transaction records in the system after a po…"
drag, startPoint x: 381, startPoint y: 368, endPoint x: 107, endPoint y: 346, distance: 275.2
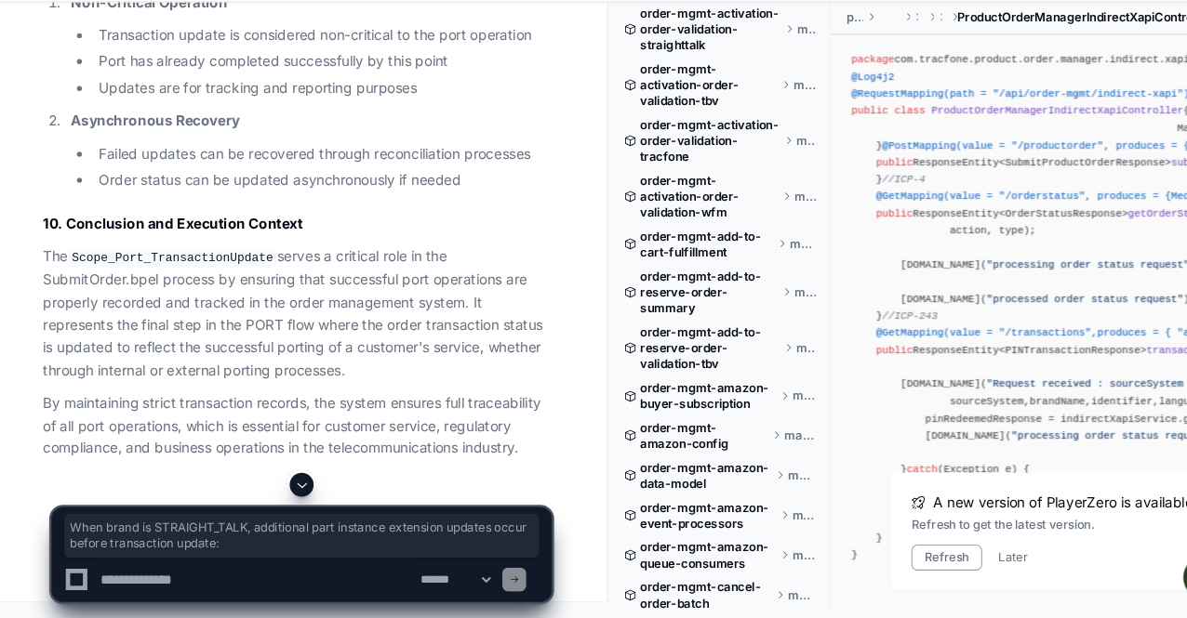
scroll to position [97493, 0]
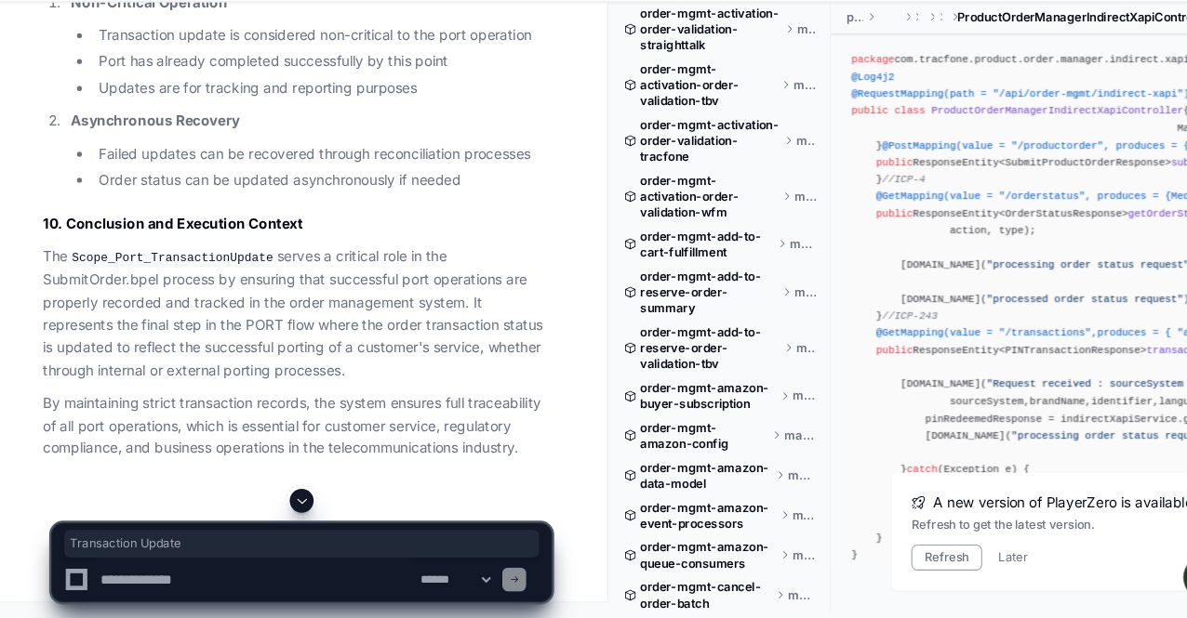
drag, startPoint x: 265, startPoint y: 251, endPoint x: 130, endPoint y: 249, distance: 134.8
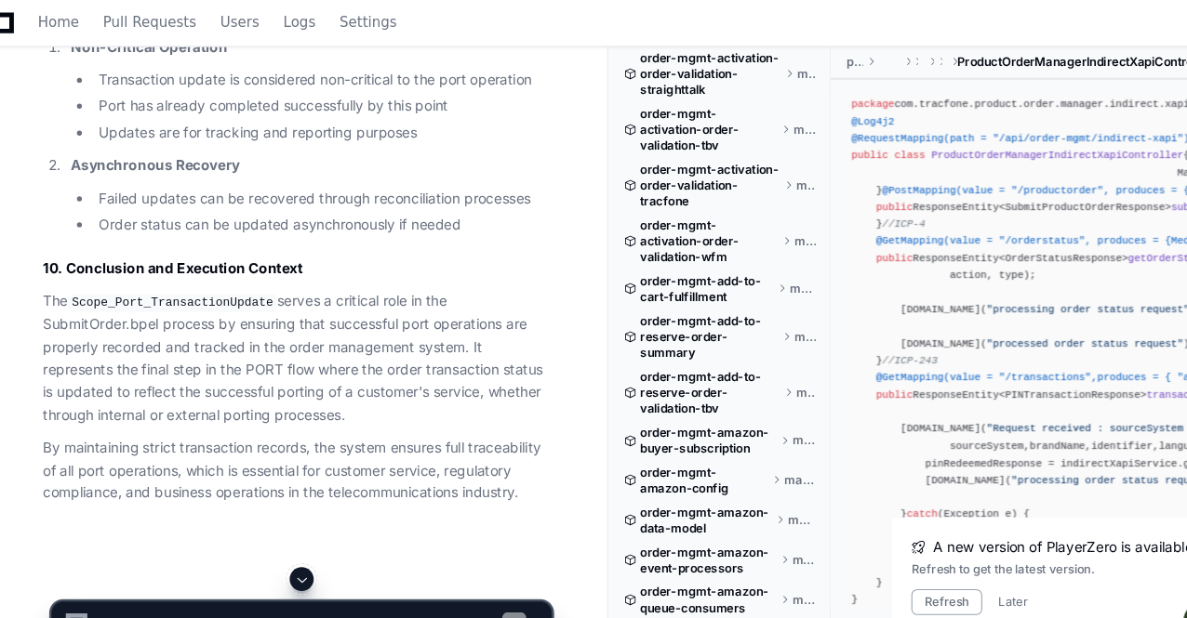
scroll to position [97908, 0]
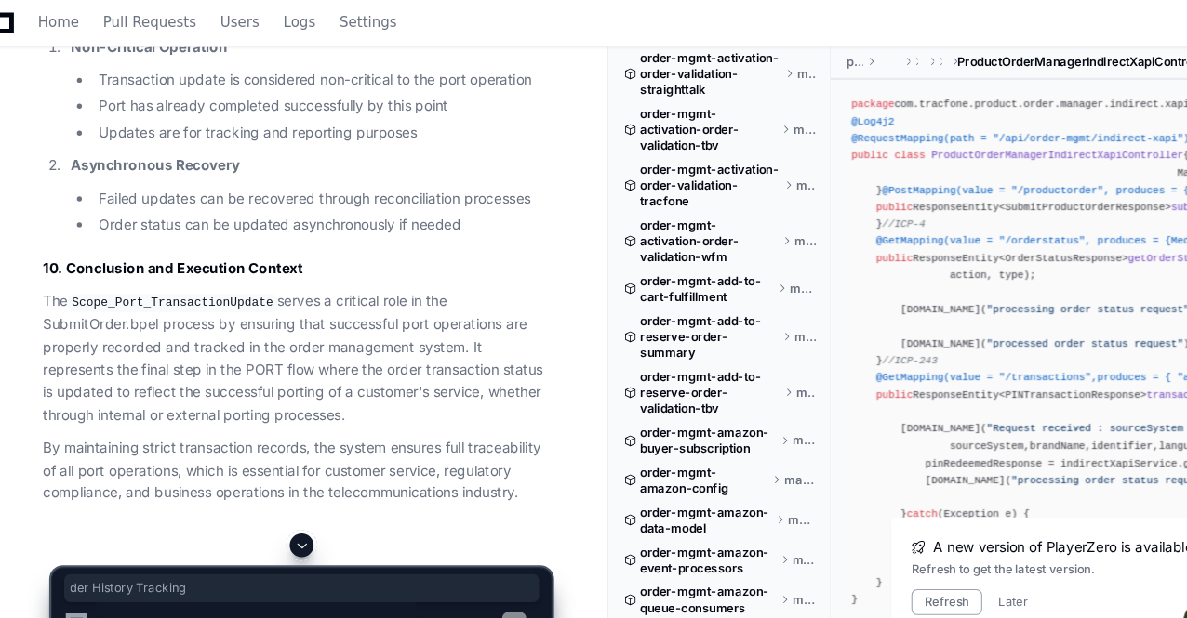
drag, startPoint x: 244, startPoint y: 193, endPoint x: 89, endPoint y: 188, distance: 154.5
drag, startPoint x: 266, startPoint y: 287, endPoint x: 86, endPoint y: 292, distance: 180.5
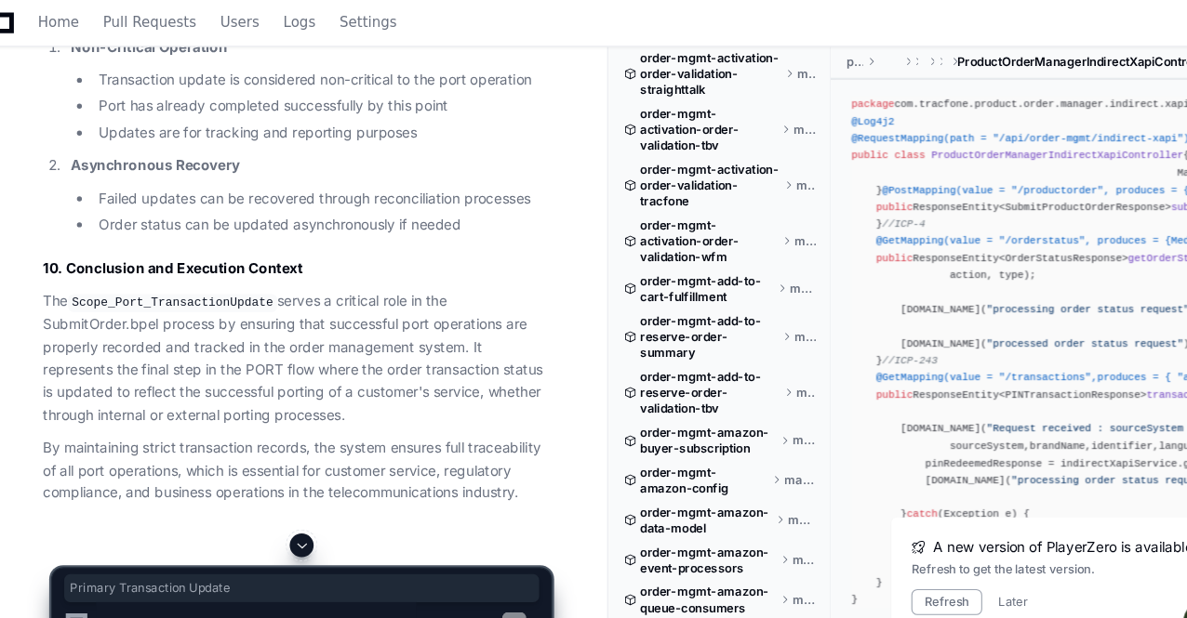
copy h3 "Primary Transaction Update"
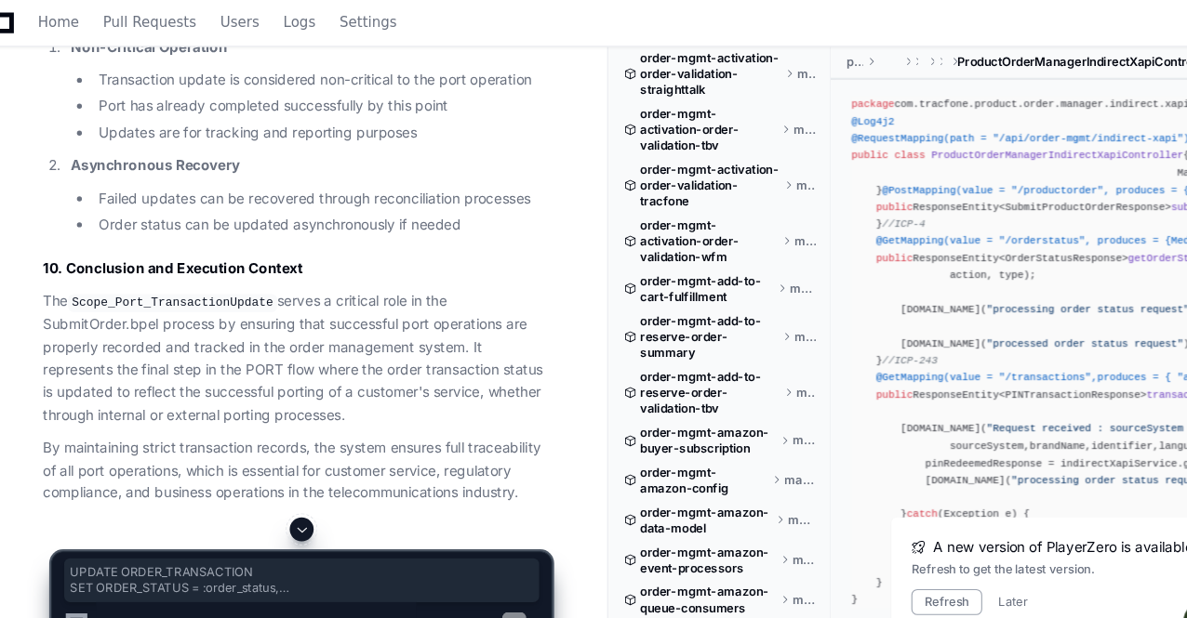
drag, startPoint x: 77, startPoint y: 338, endPoint x: 221, endPoint y: 437, distance: 175.1
copy div "UPDATE ORDER_TRANSACTION SET ORDER_STATUS = :order_status, CASE_ID = :case_id, …"
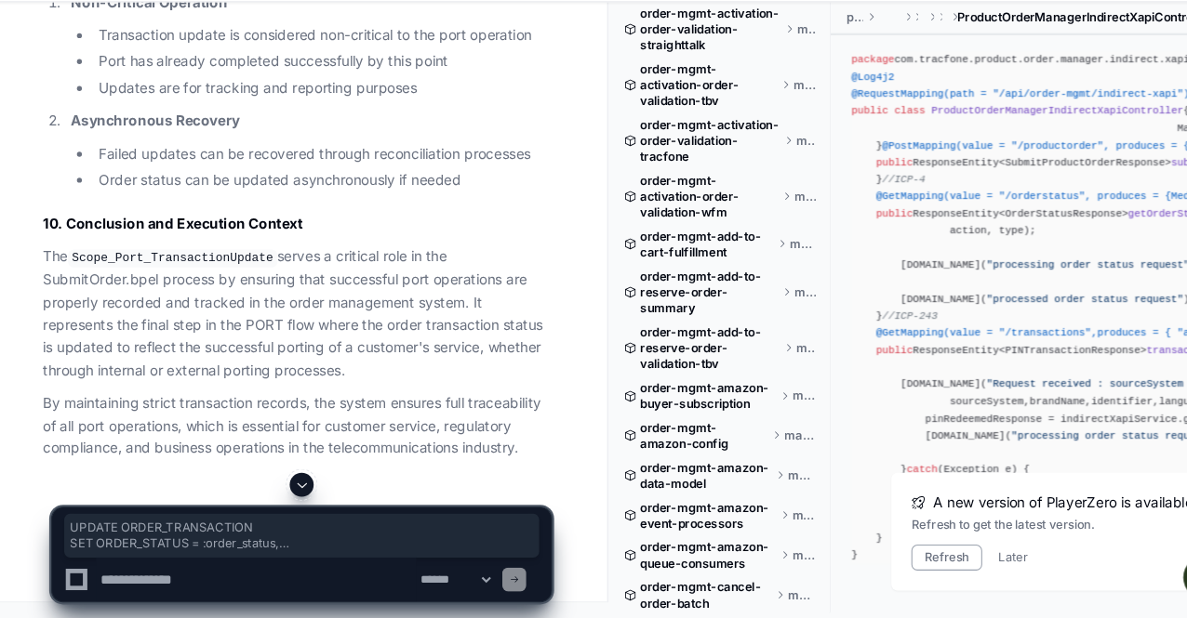
scroll to position [97730, 0]
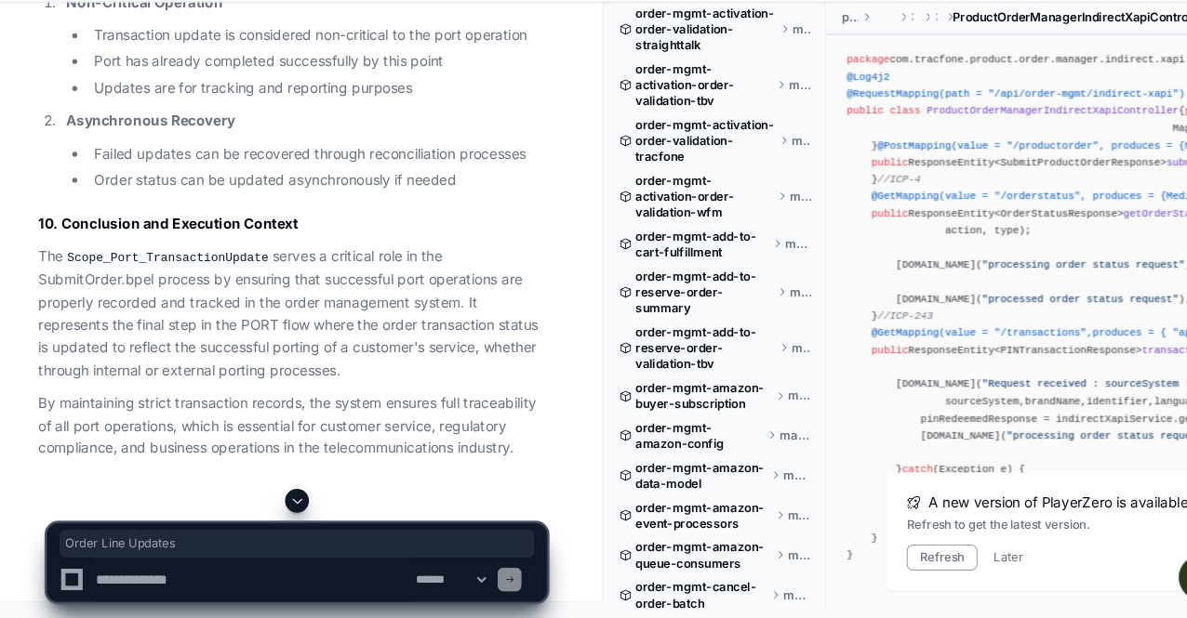
drag, startPoint x: 87, startPoint y: 202, endPoint x: 254, endPoint y: 195, distance: 166.6
copy h3 "Order Line Updates"
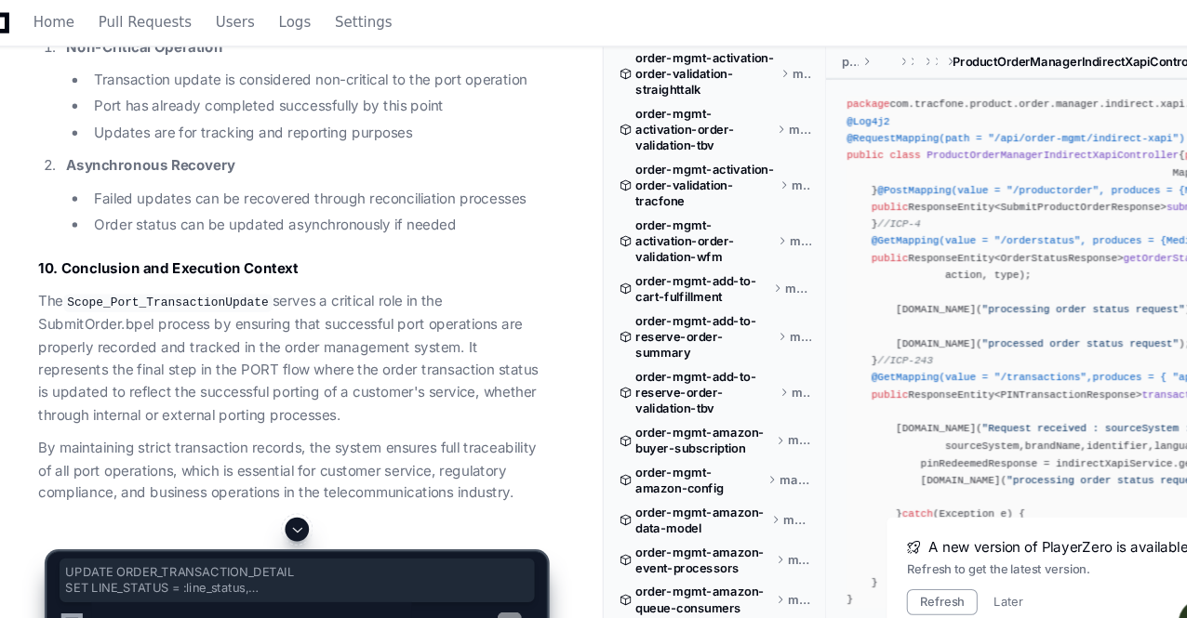
drag, startPoint x: 73, startPoint y: 116, endPoint x: 242, endPoint y: 192, distance: 185.2
drag, startPoint x: 89, startPoint y: 242, endPoint x: 277, endPoint y: 254, distance: 188.2
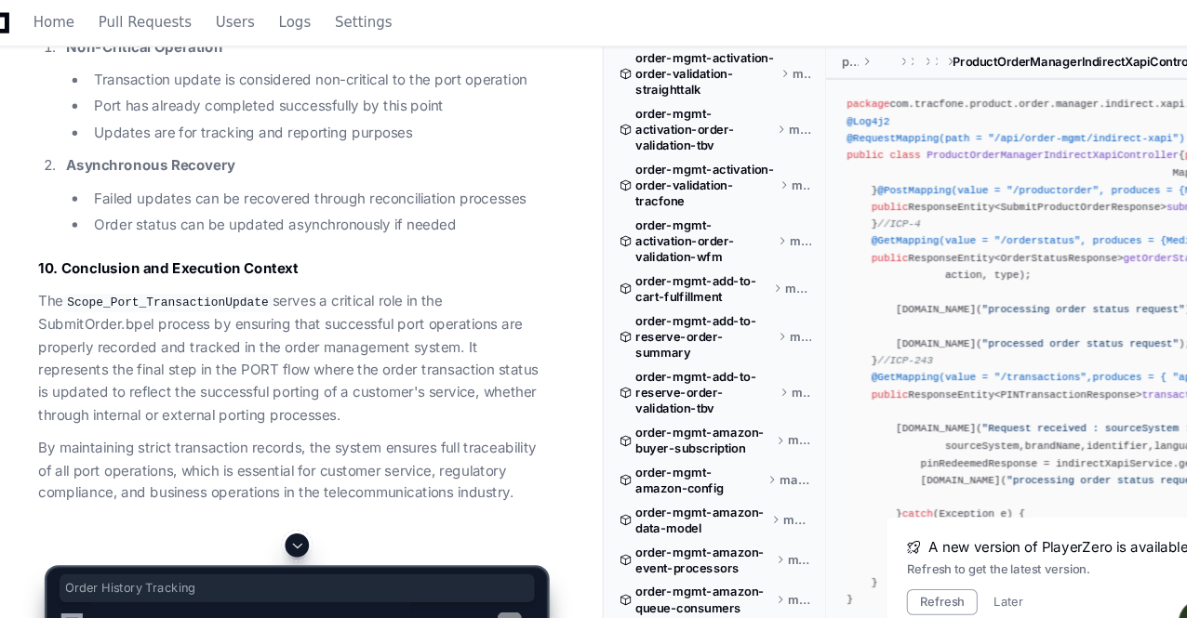
drag, startPoint x: 243, startPoint y: 243, endPoint x: 89, endPoint y: 234, distance: 153.7
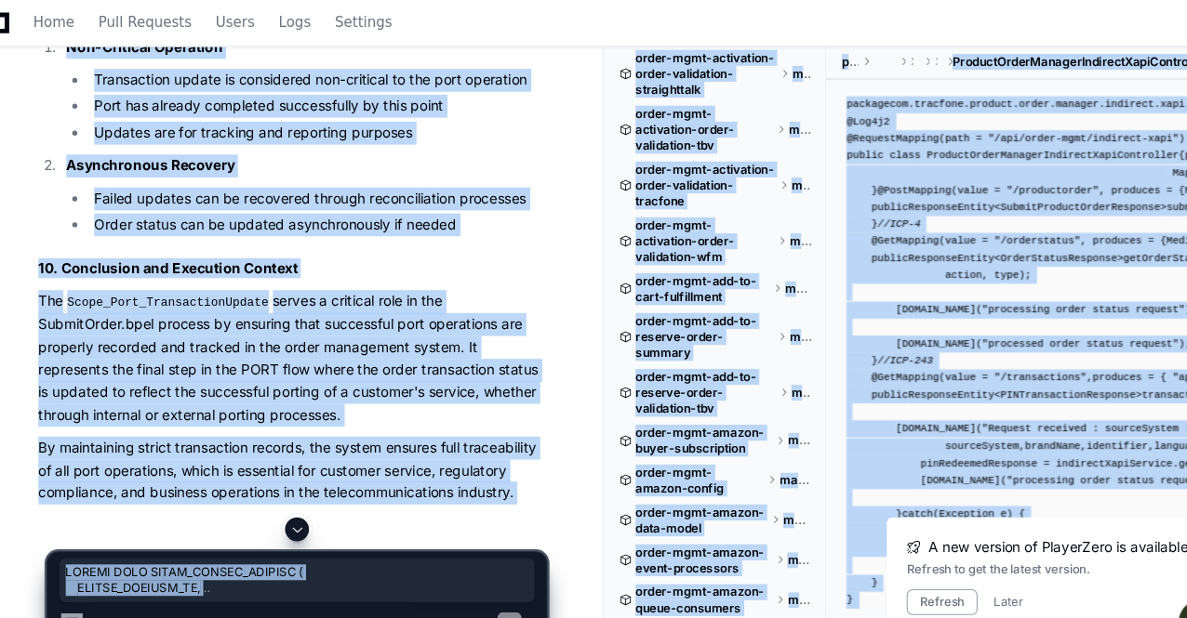
scroll to position [97964, 0]
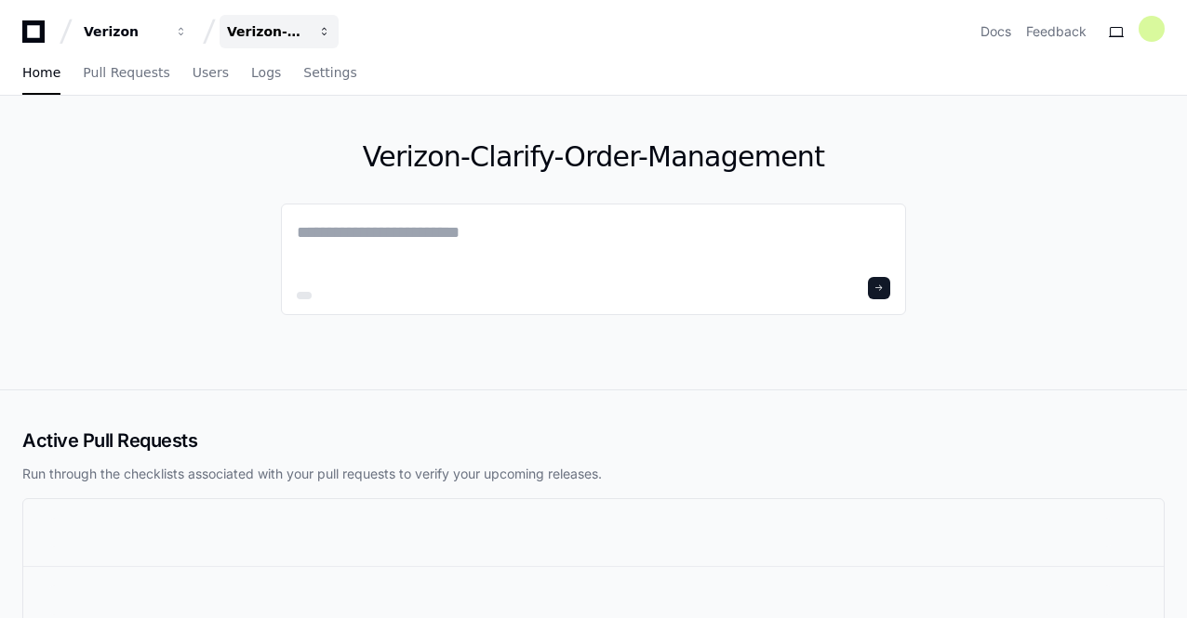
click at [263, 34] on div "Verizon-Clarify-Order-Management" at bounding box center [267, 31] width 80 height 19
drag, startPoint x: 308, startPoint y: 96, endPoint x: 134, endPoint y: 35, distance: 184.1
click at [308, 96] on link "Join or create a project" at bounding box center [350, 98] width 238 height 24
click at [134, 96] on div "Verizon-Clarify-Order-Management" at bounding box center [593, 243] width 1187 height 294
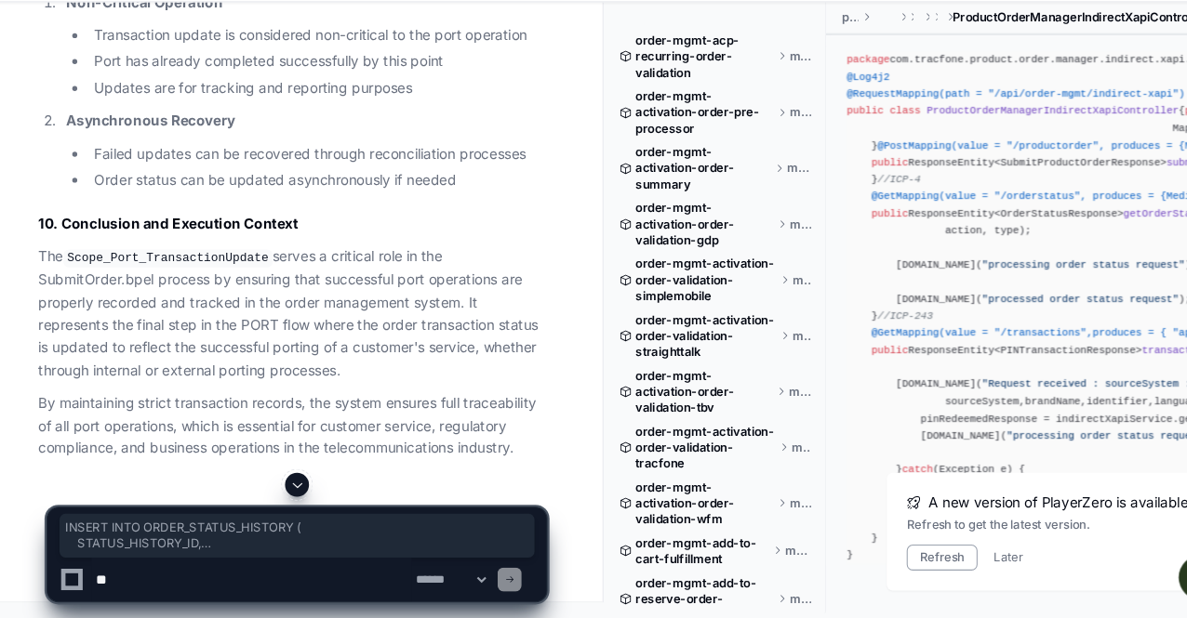
scroll to position [286, 0]
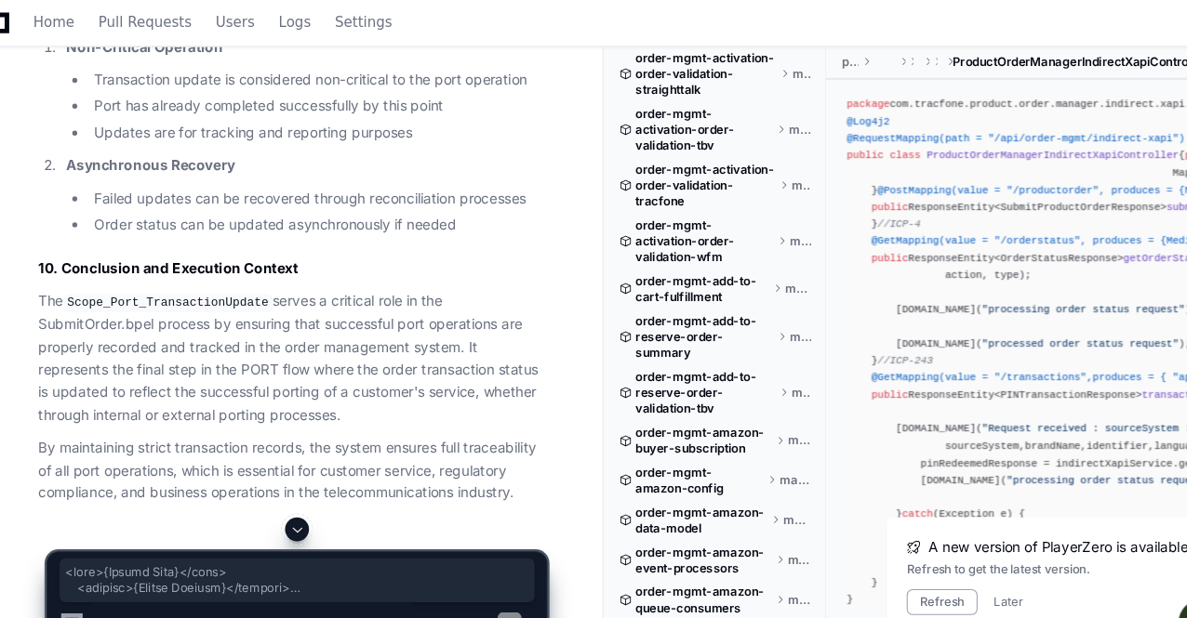
scroll to position [97342, 0]
drag, startPoint x: 120, startPoint y: 438, endPoint x: 67, endPoint y: 402, distance: 64.2
copy article "7.1 Primary Transaction Update -- Update the main order transaction record UPDA…"
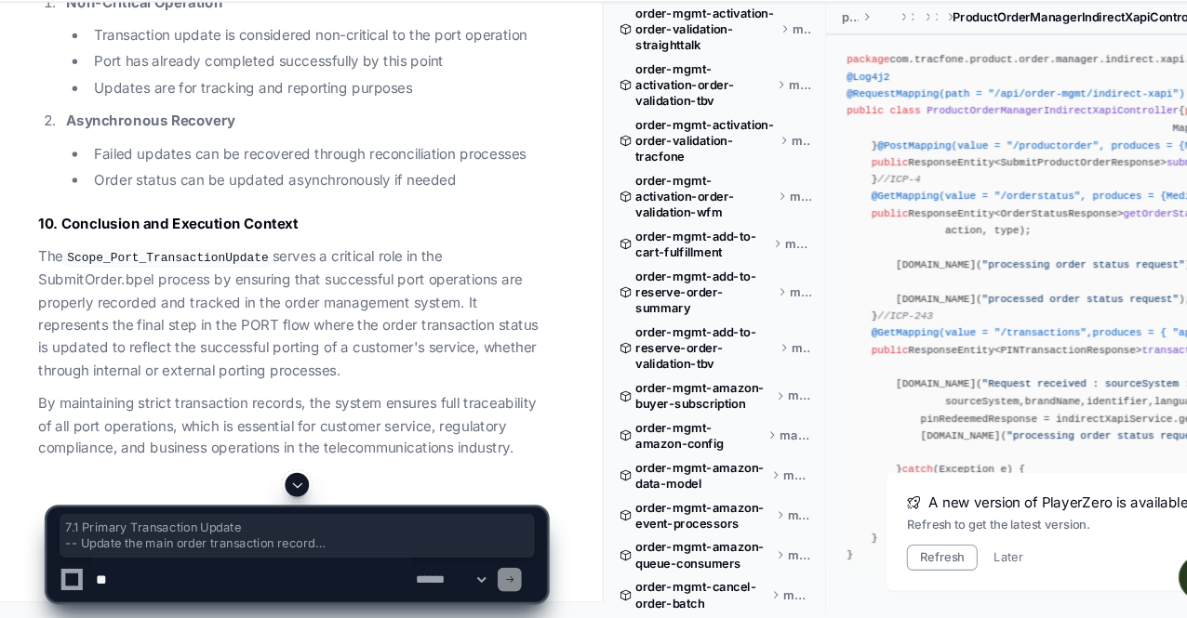
scroll to position [97980, 0]
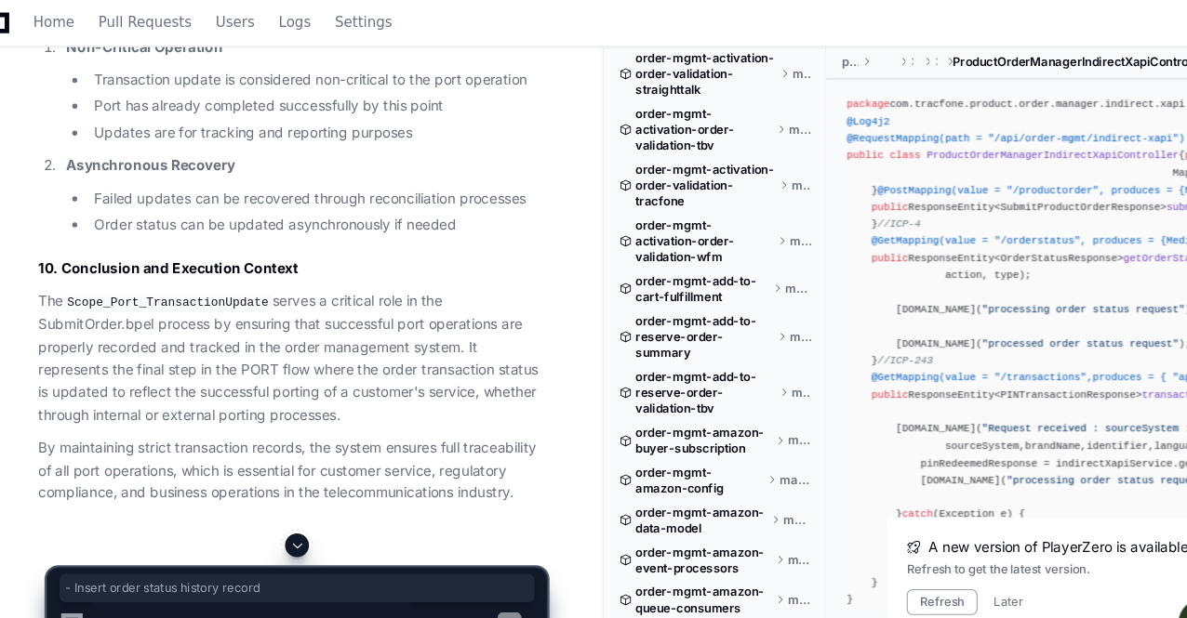
drag, startPoint x: 280, startPoint y: 149, endPoint x: 78, endPoint y: 150, distance: 201.8
copy span "-- Insert order status history record"
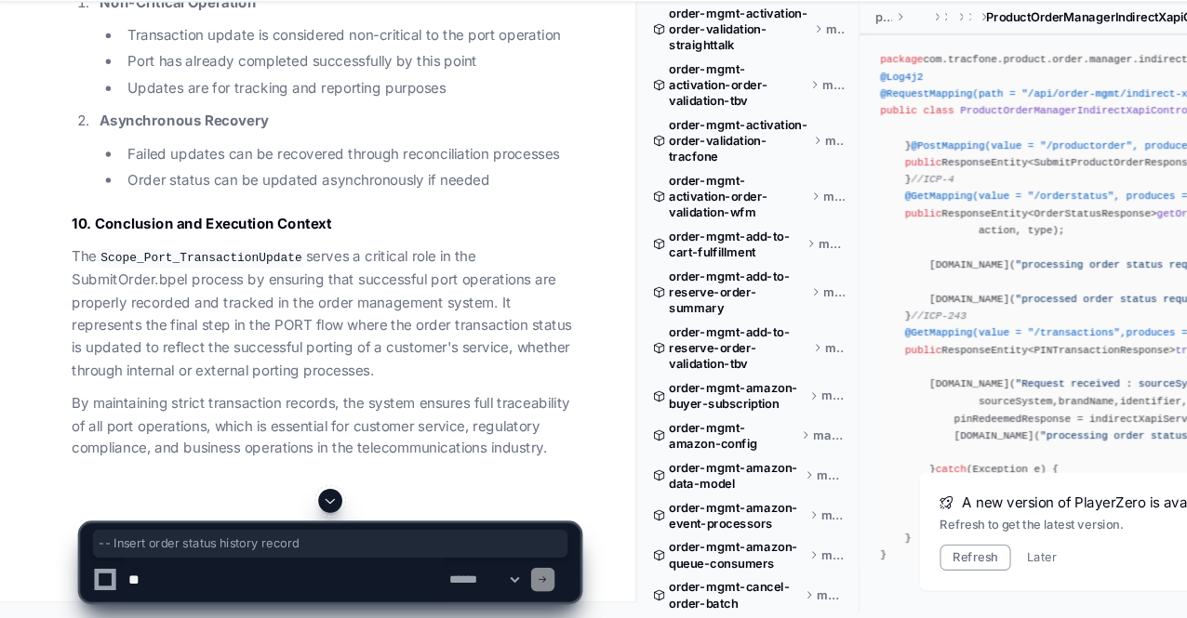
scroll to position [99579, 0]
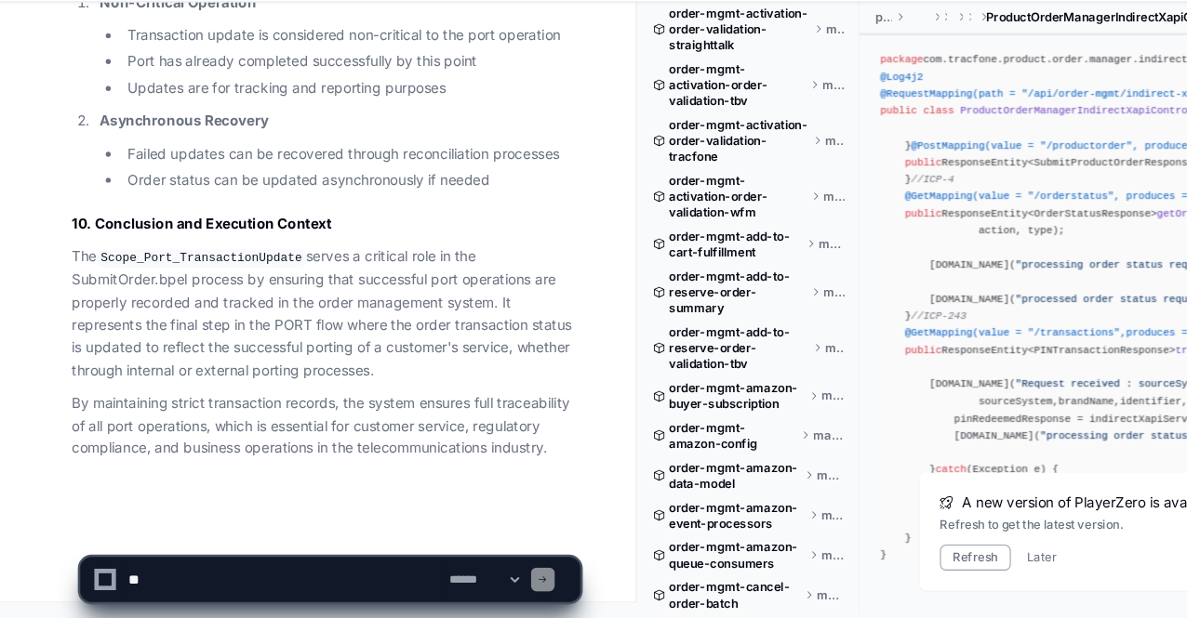
click at [196, 578] on textarea at bounding box center [265, 582] width 298 height 41
paste textarea "**********"
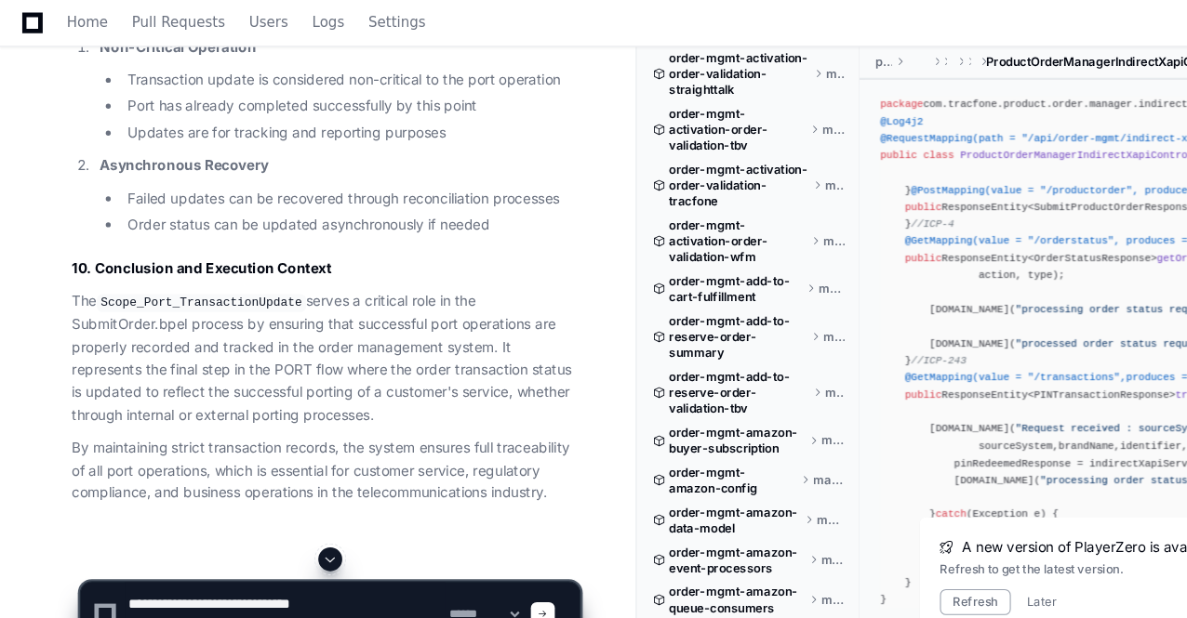
scroll to position [92628, 0]
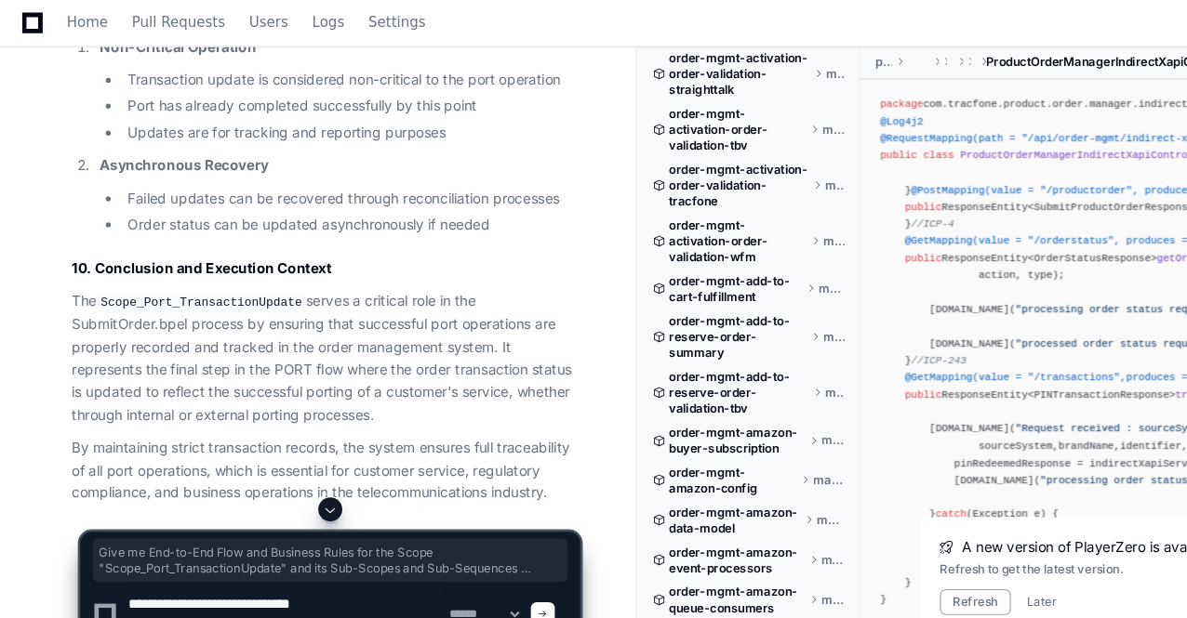
drag, startPoint x: 334, startPoint y: 283, endPoint x: 47, endPoint y: 179, distance: 304.8
copy p "Give me End-to-End Flow and Business Rules for the Scope "Scope_Port_Transactio…"
click at [122, 570] on textarea at bounding box center [265, 573] width 298 height 60
paste textarea "**********"
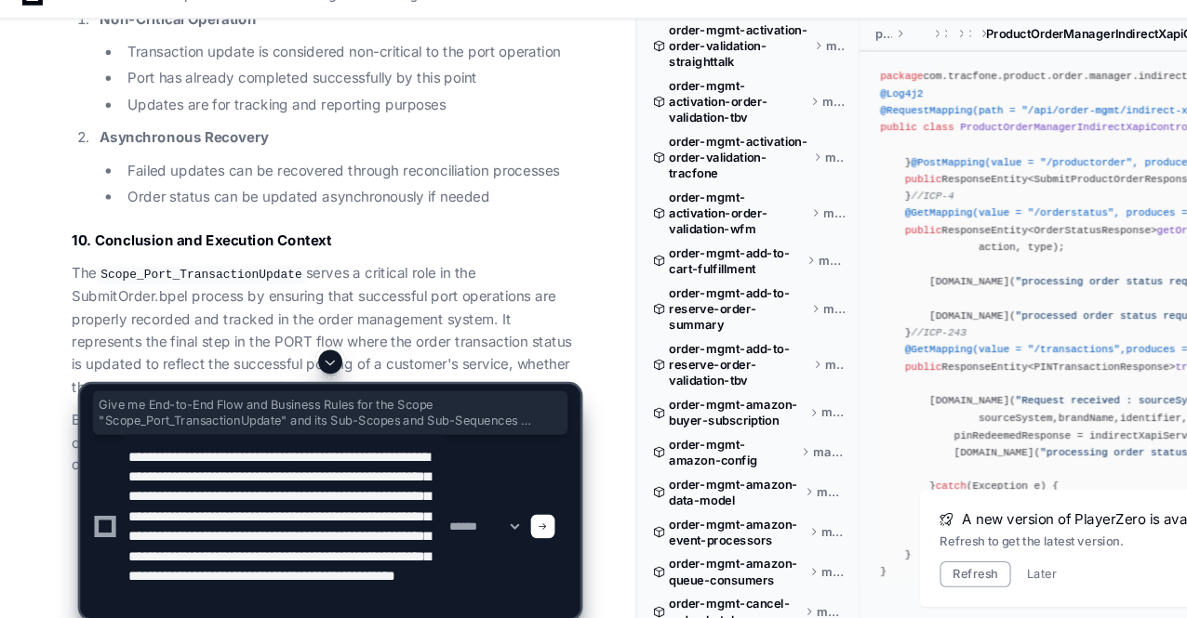
scroll to position [93, 0]
click at [187, 546] on textarea at bounding box center [265, 516] width 298 height 171
click at [187, 545] on textarea at bounding box center [265, 516] width 298 height 171
drag, startPoint x: 191, startPoint y: 546, endPoint x: 212, endPoint y: 570, distance: 32.3
click at [212, 570] on textarea at bounding box center [265, 516] width 298 height 171
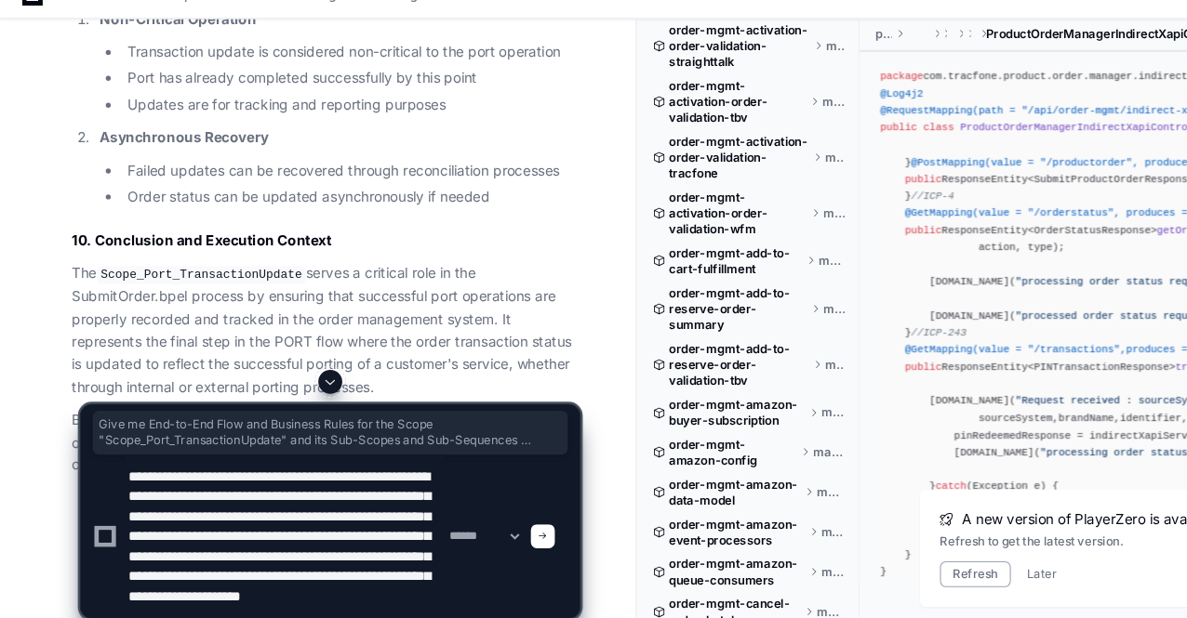
scroll to position [74, 0]
click at [257, 513] on textarea at bounding box center [265, 526] width 298 height 153
click at [230, 495] on textarea at bounding box center [265, 526] width 298 height 153
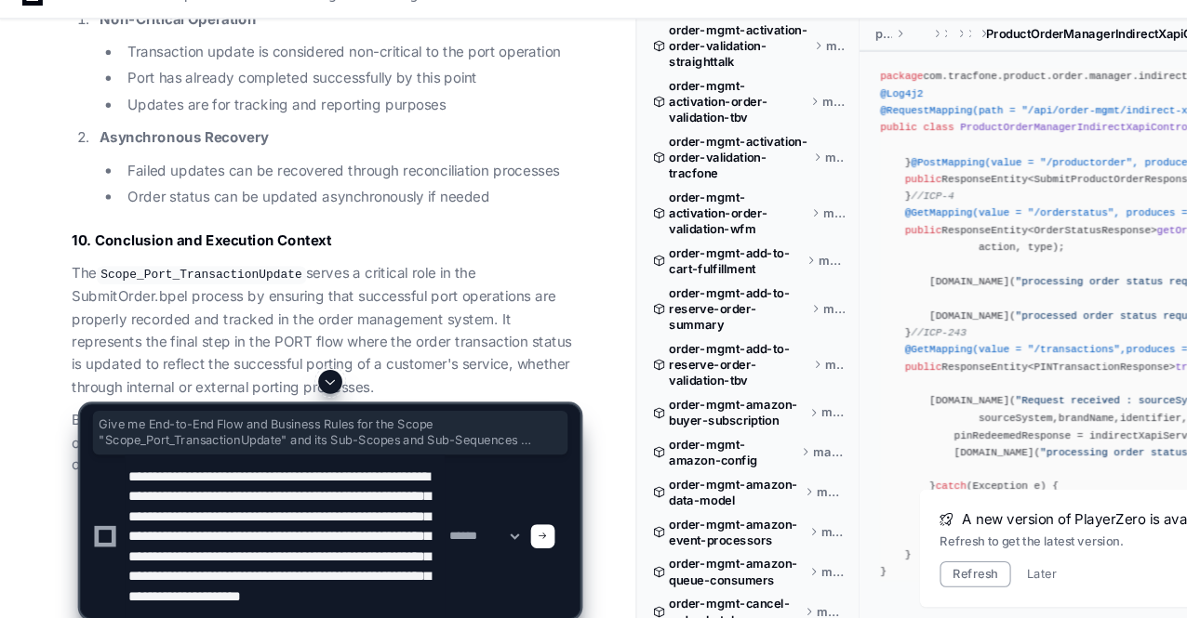
paste textarea "***"
type textarea "**********"
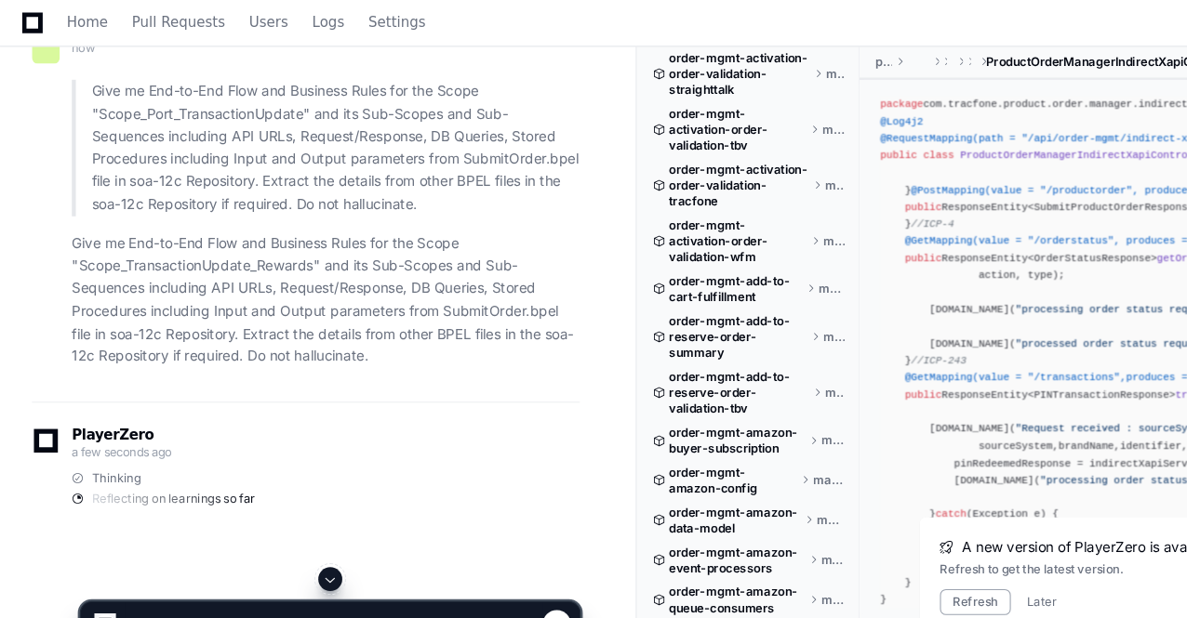
scroll to position [98466, 0]
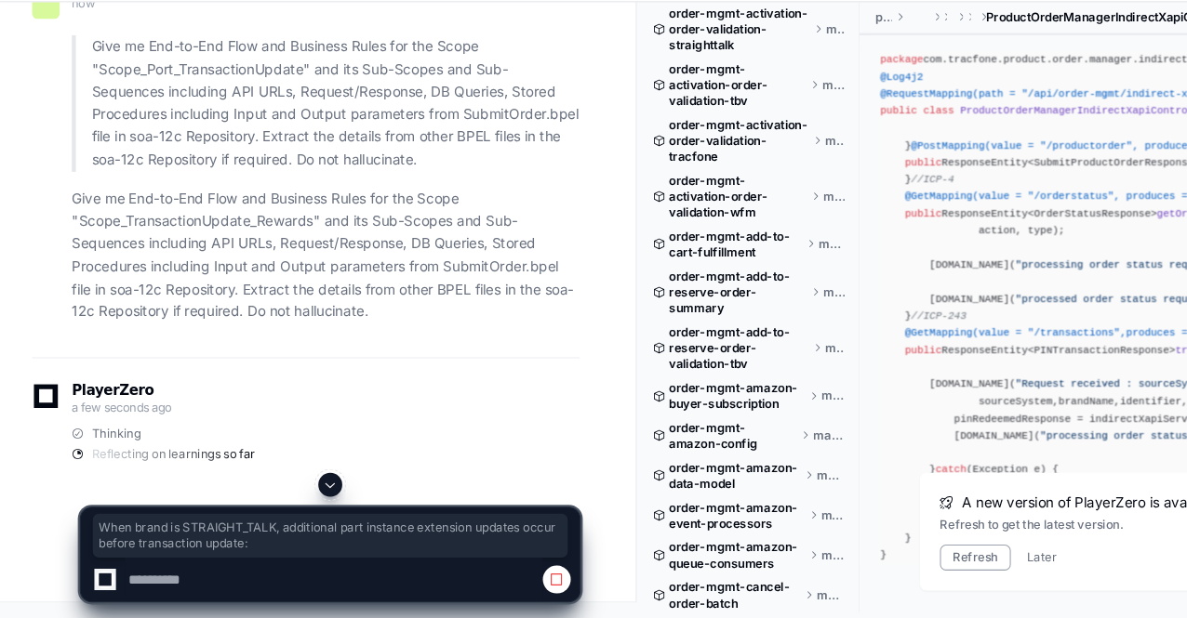
drag, startPoint x: 434, startPoint y: 369, endPoint x: 120, endPoint y: 362, distance: 314.4
drag, startPoint x: 120, startPoint y: 362, endPoint x: 367, endPoint y: 395, distance: 249.6
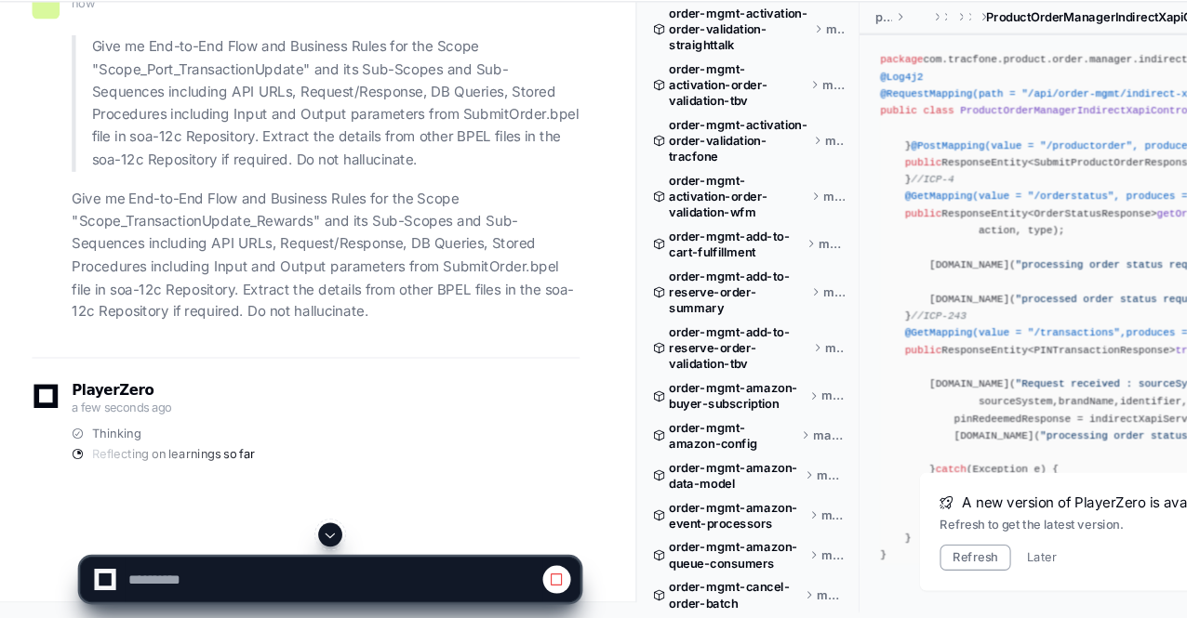
scroll to position [98584, 0]
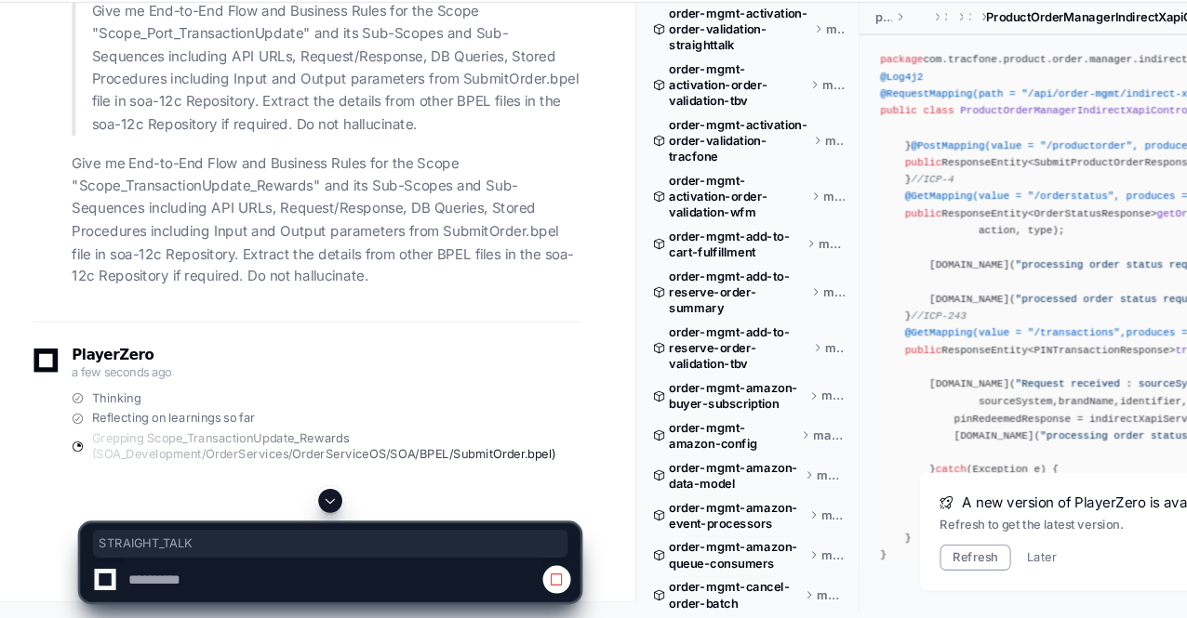
scroll to position [101652, 0]
click at [314, 507] on span at bounding box center [307, 508] width 15 height 15
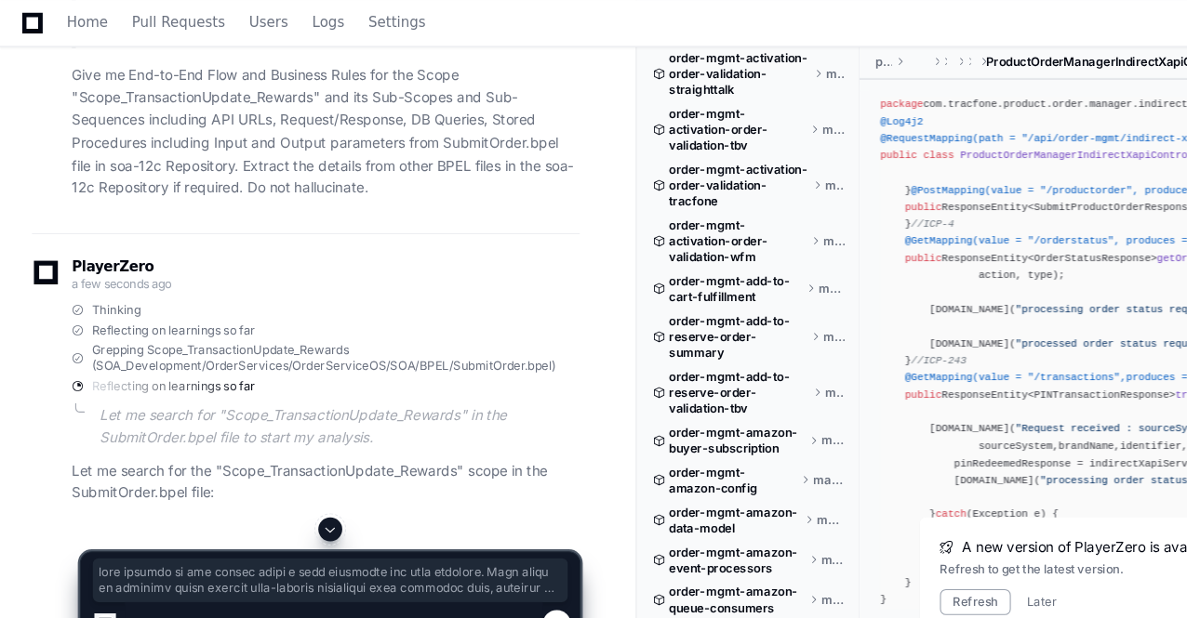
scroll to position [94351, 0]
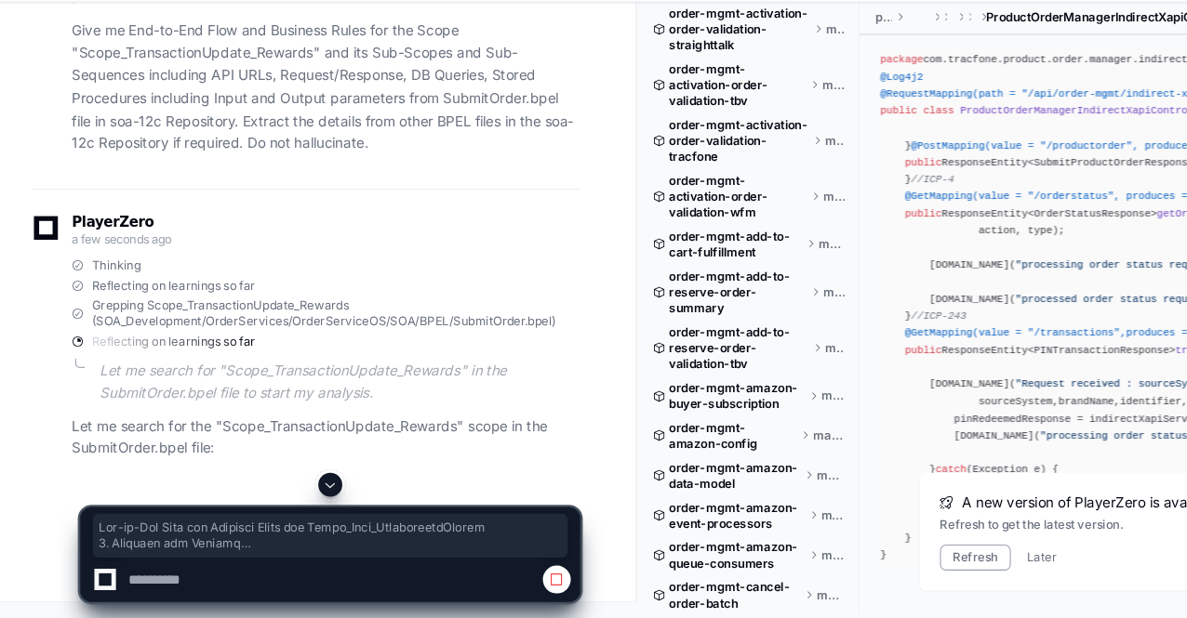
drag, startPoint x: 529, startPoint y: 394, endPoint x: 55, endPoint y: 336, distance: 477.8
copy article "Lor-ip-Dol Sita con Adipisci Elits doe Tempo_Inci_UtlaboreetdOlorem 2. Aliquaen…"
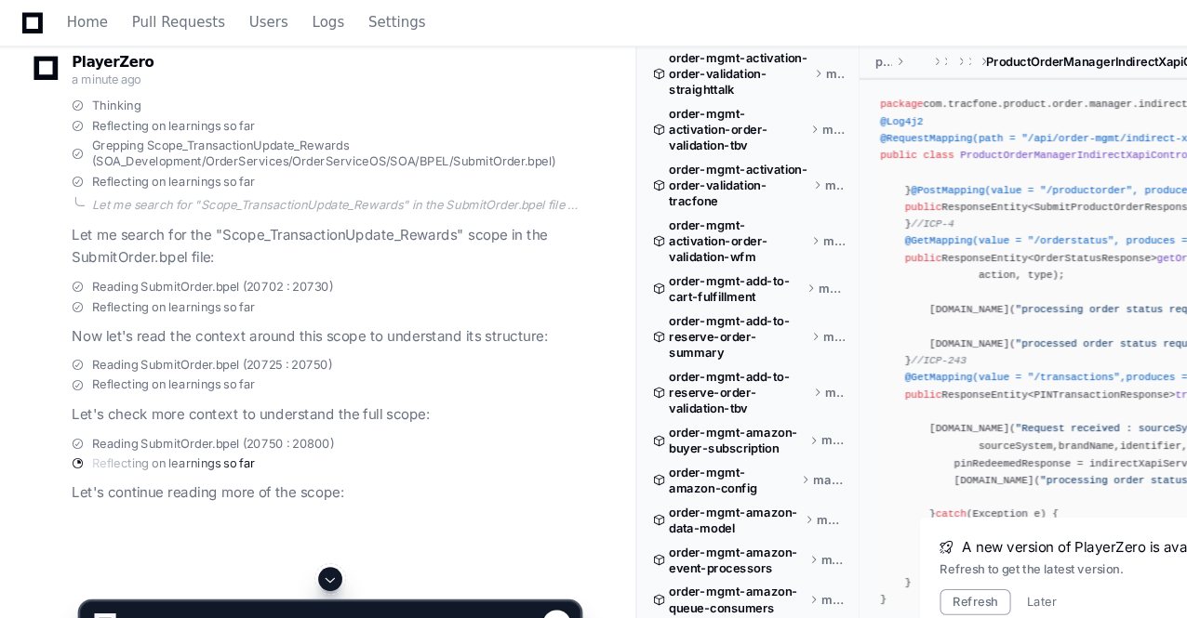
scroll to position [89328, 0]
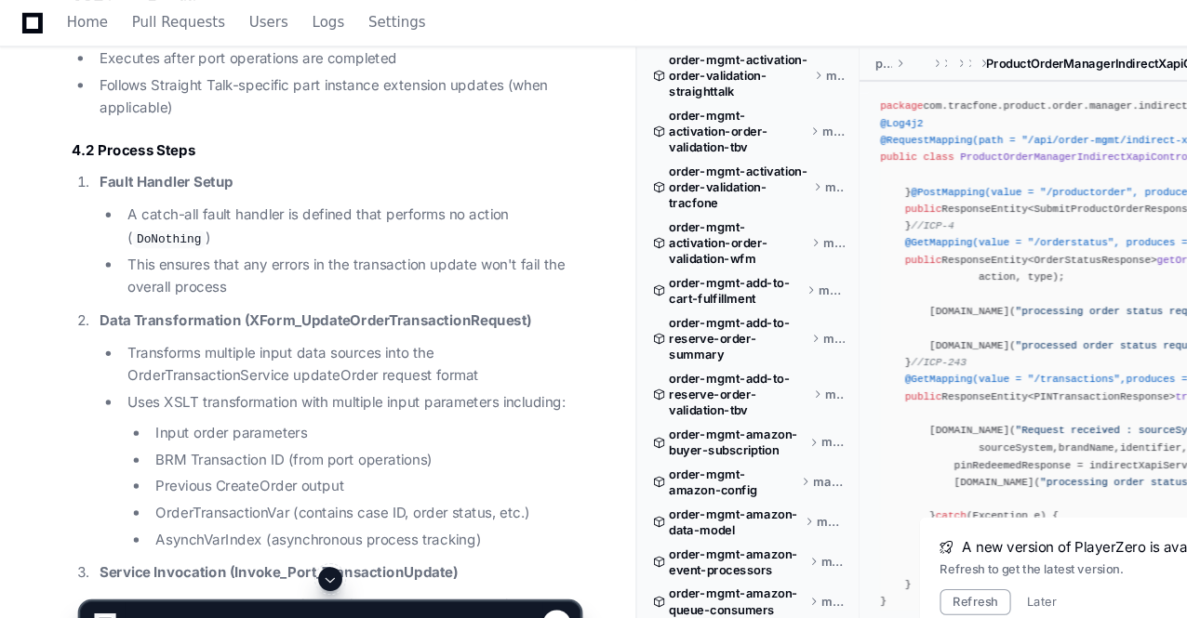
click at [312, 541] on span at bounding box center [307, 540] width 15 height 15
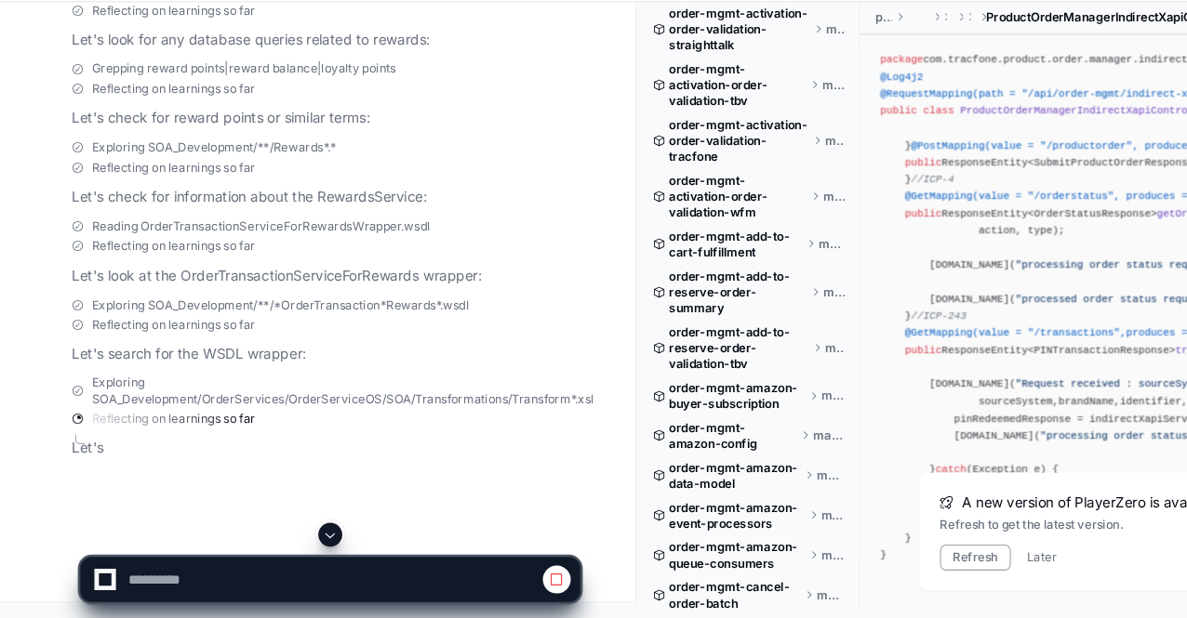
scroll to position [101714, 0]
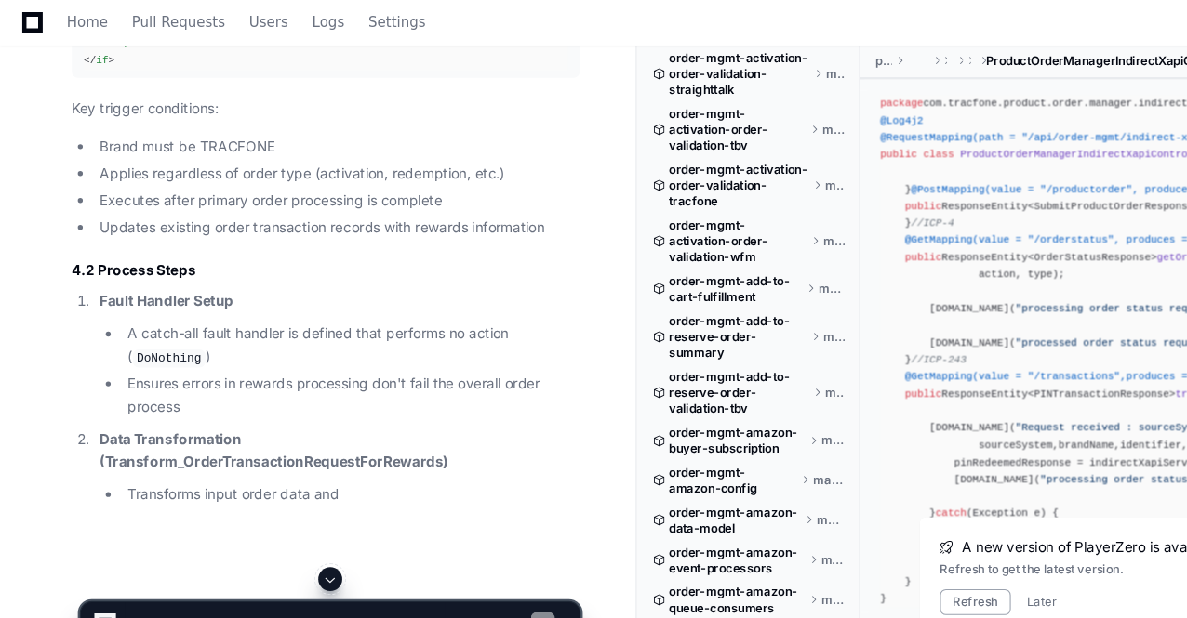
scroll to position [102685, 0]
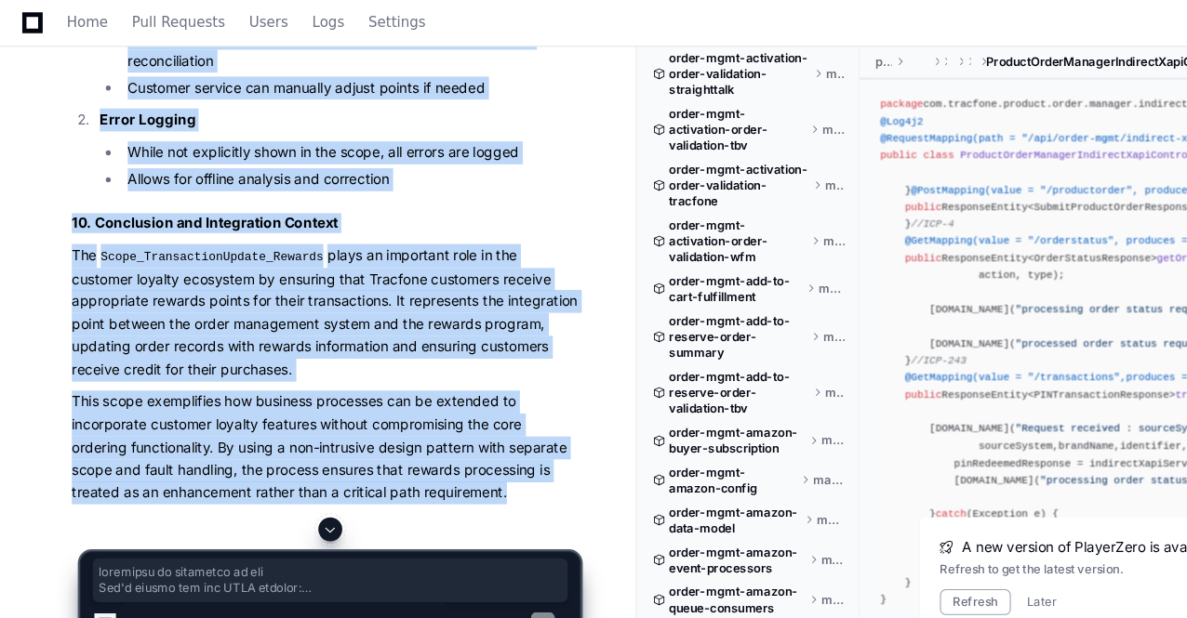
scroll to position [101938, 0]
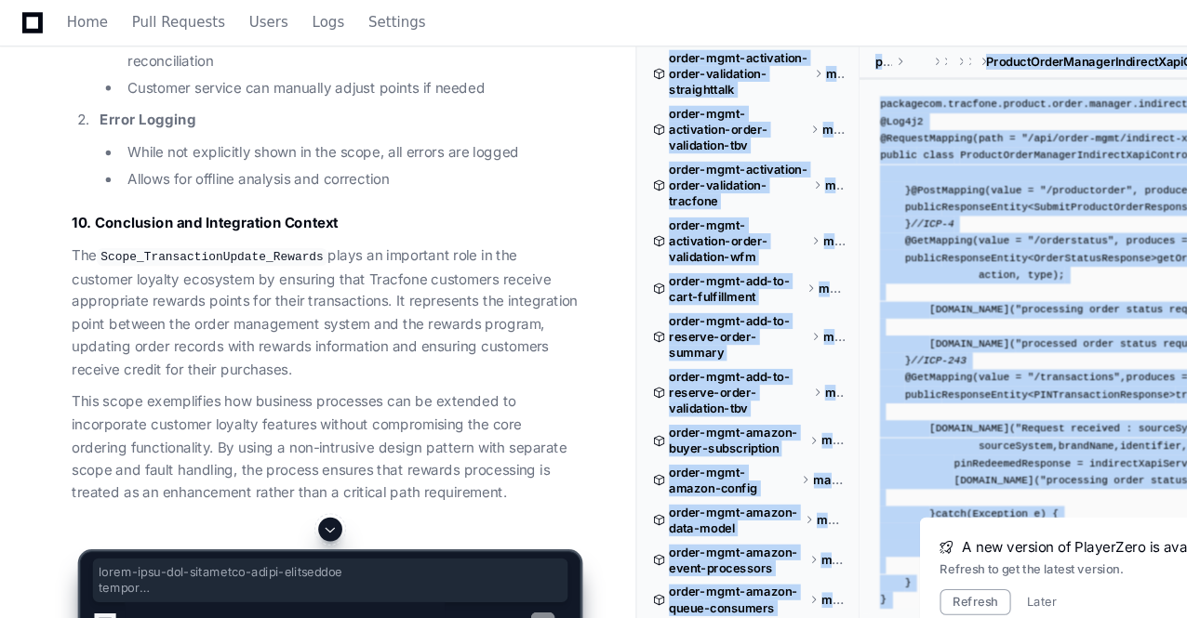
drag, startPoint x: 487, startPoint y: 459, endPoint x: 74, endPoint y: 507, distance: 415.6
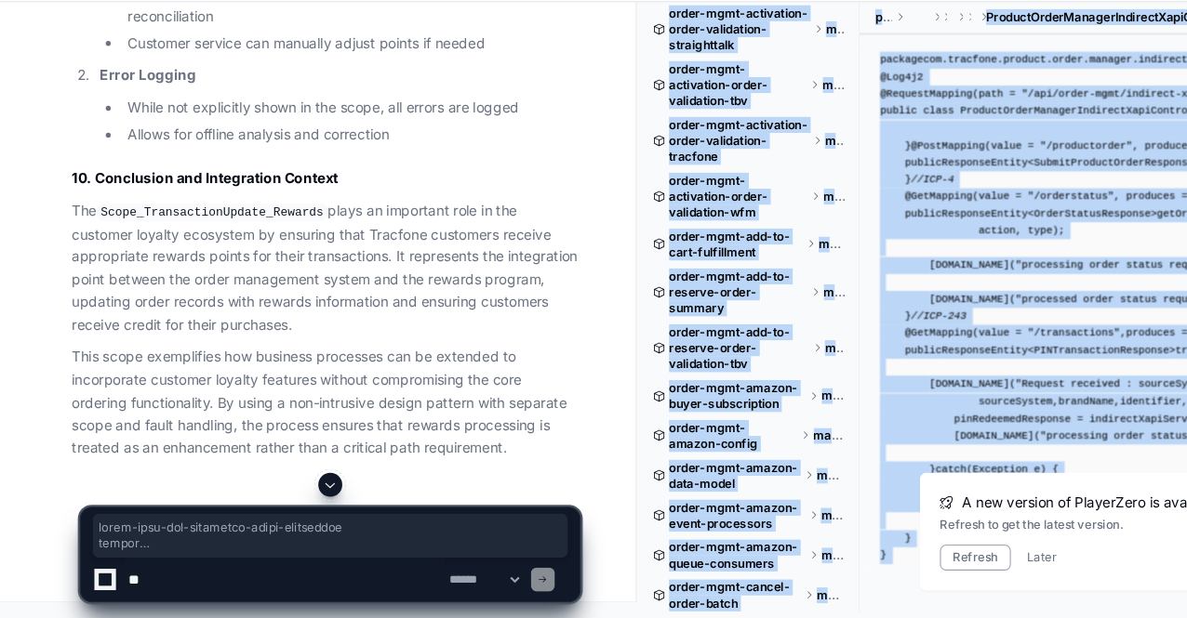
scroll to position [102242, 0]
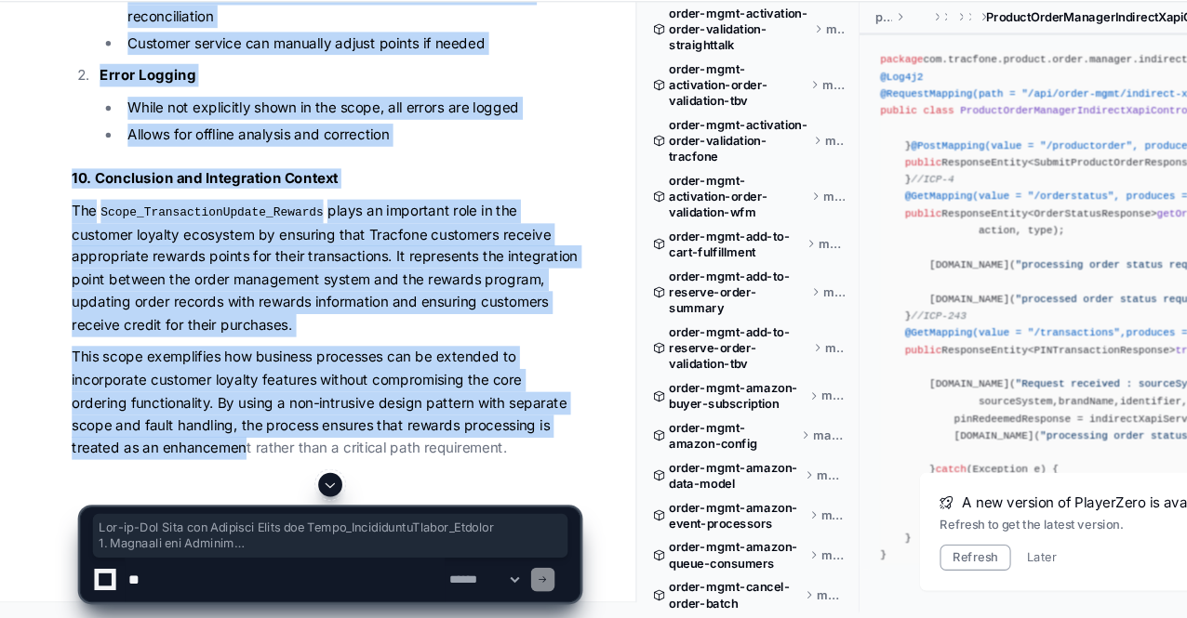
scroll to position [107791, 0]
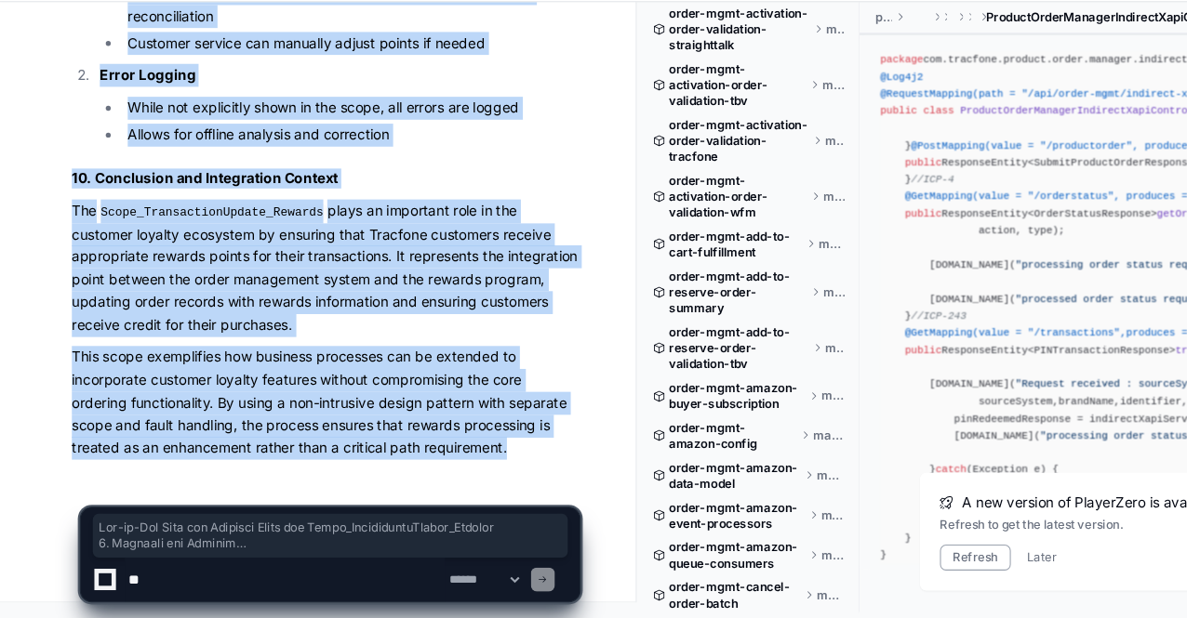
drag, startPoint x: 64, startPoint y: 206, endPoint x: 481, endPoint y: 468, distance: 491.8
copy article "End-to-End Flow and Business Rules for Scope_TransactionUpdate_Rewards 1. Overv…"
